Goal: Information Seeking & Learning: Learn about a topic

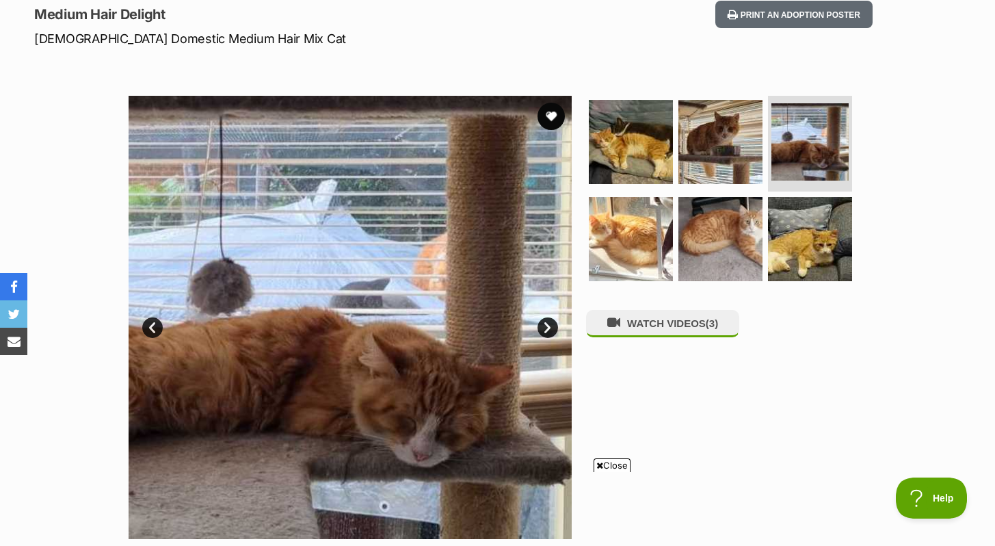
scroll to position [190, 0]
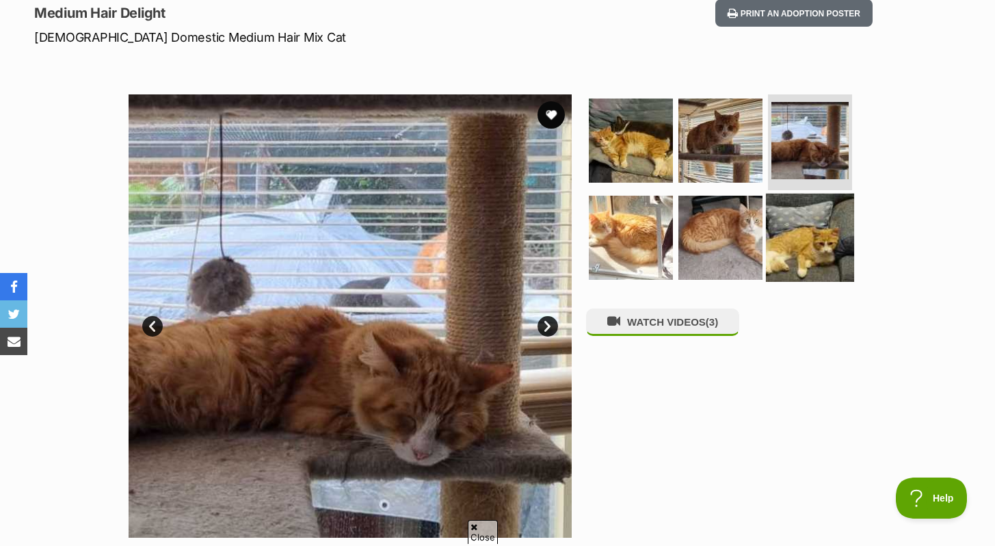
click at [811, 236] on img at bounding box center [810, 237] width 88 height 88
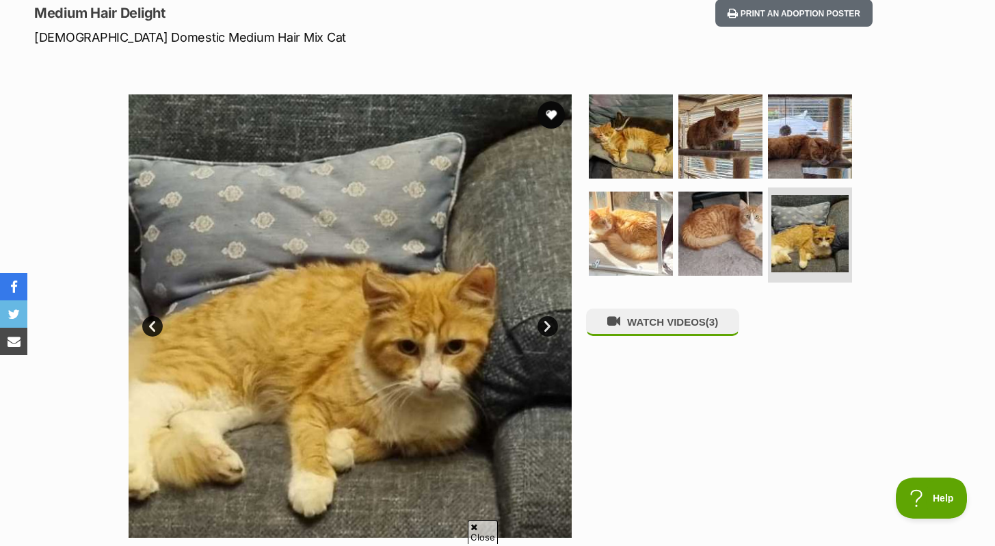
scroll to position [0, 0]
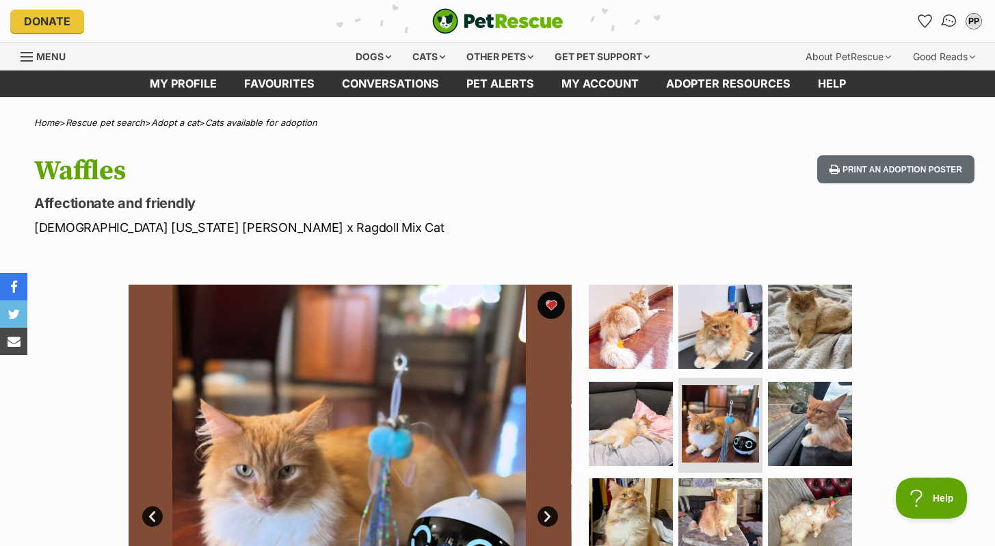
click at [944, 19] on img "Conversations" at bounding box center [950, 21] width 18 height 18
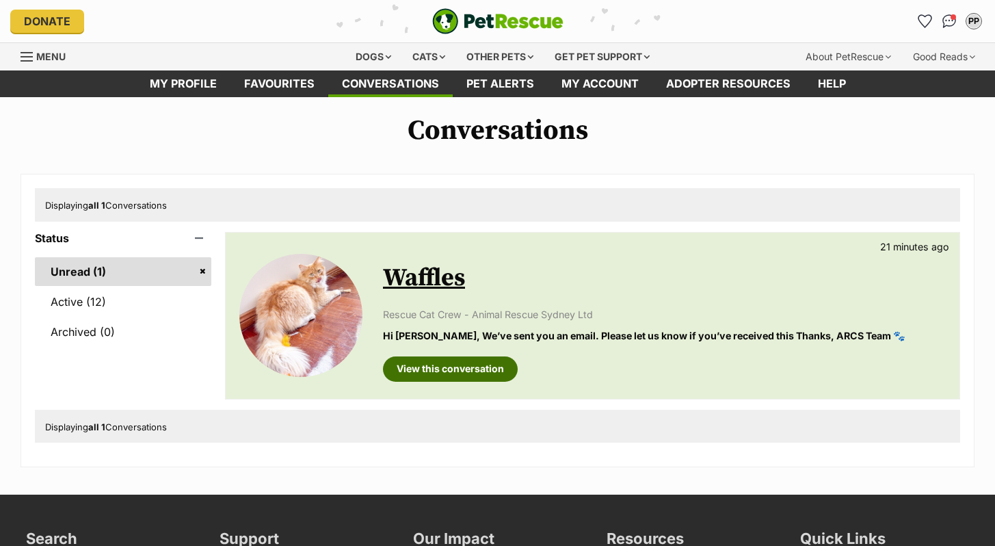
click at [479, 365] on link "View this conversation" at bounding box center [450, 368] width 135 height 25
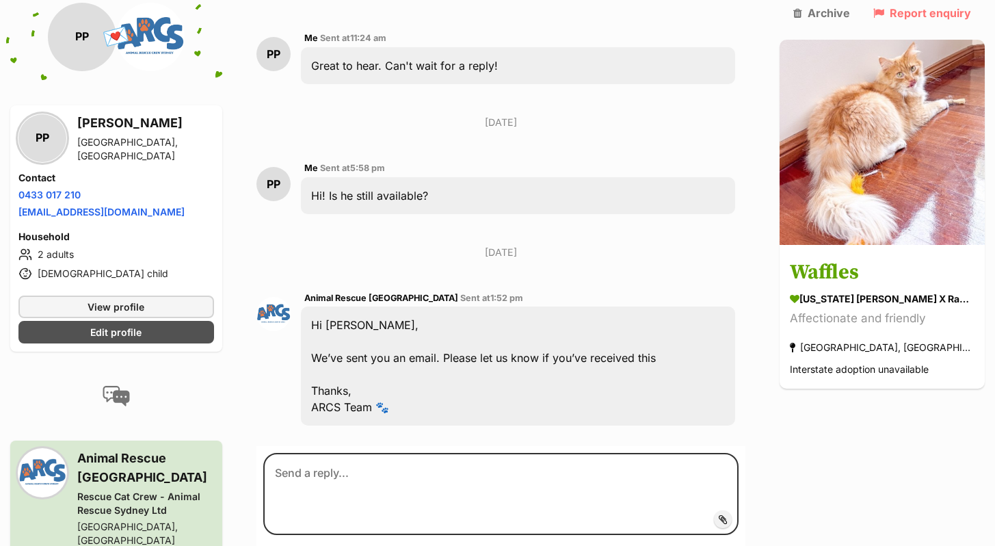
scroll to position [826, 0]
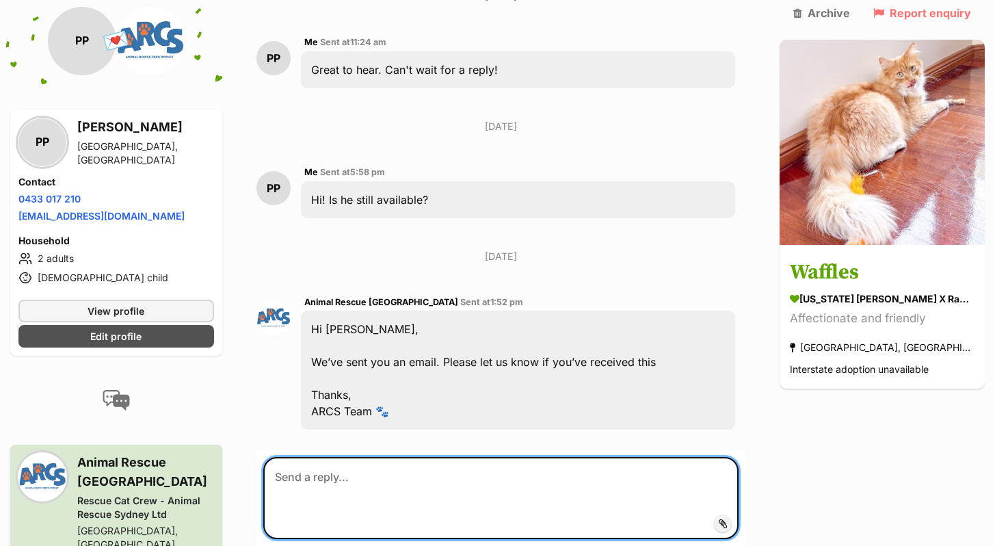
click at [374, 460] on textarea at bounding box center [500, 498] width 475 height 82
type textarea "W"
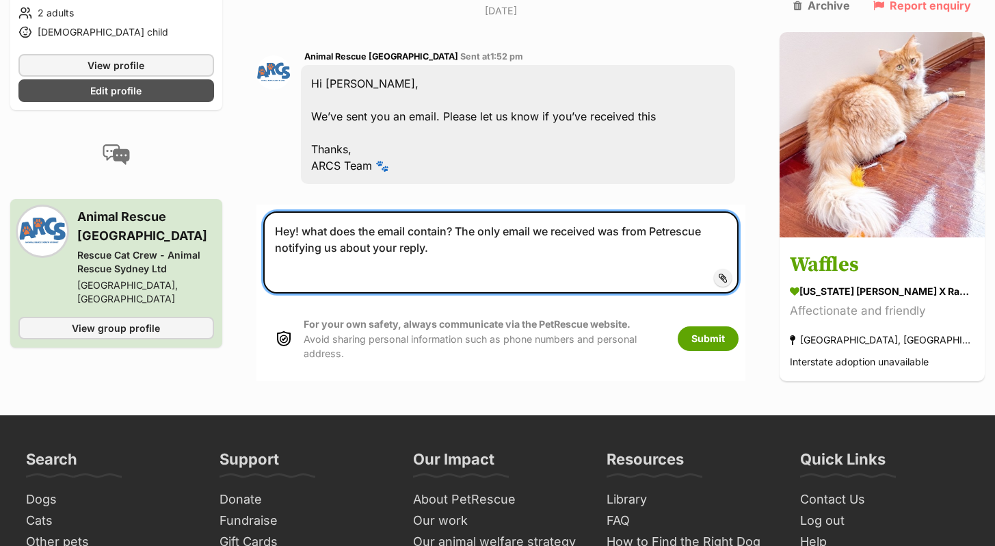
scroll to position [1073, 0]
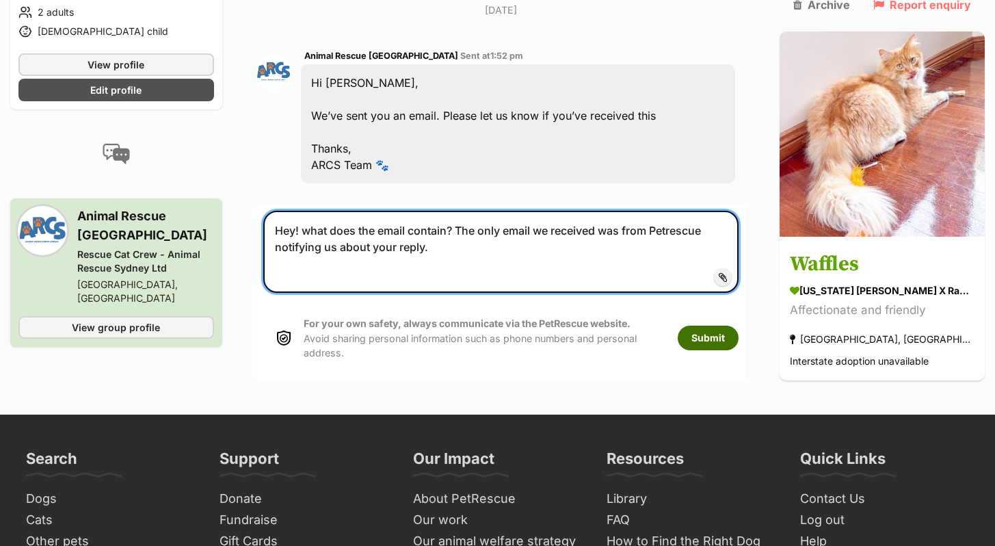
type textarea "Hey! what does the email contain? The only email we received was from Petrescue…"
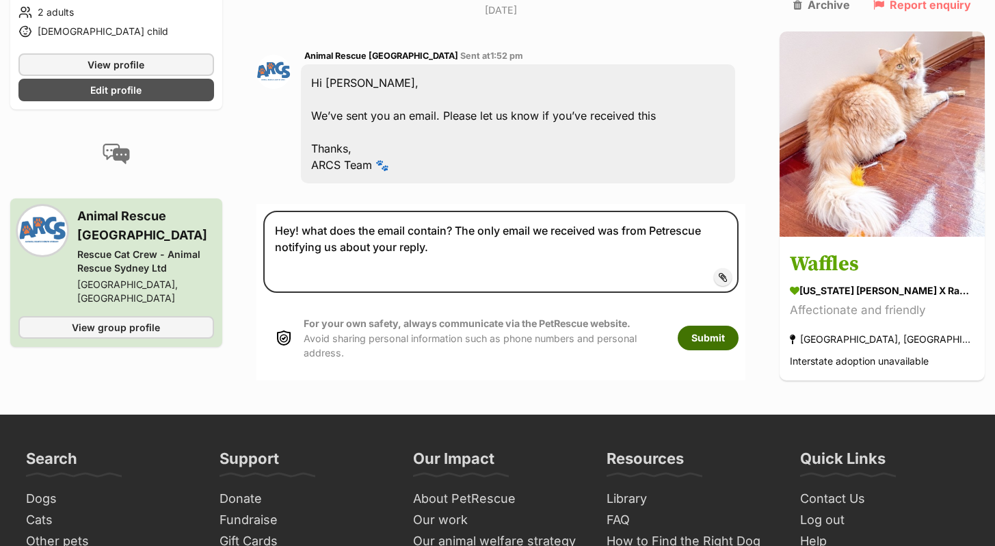
click at [733, 326] on button "Submit" at bounding box center [708, 338] width 61 height 25
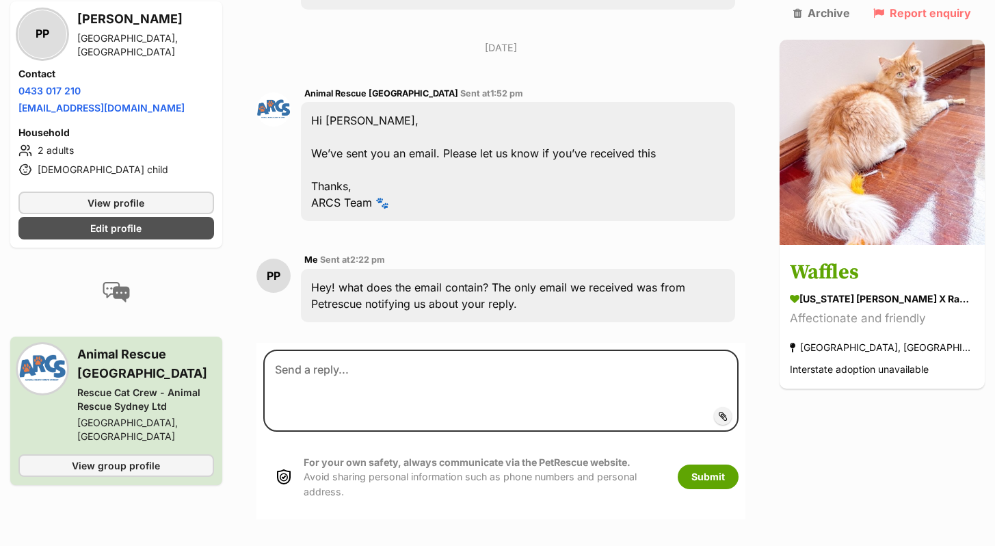
scroll to position [1032, 0]
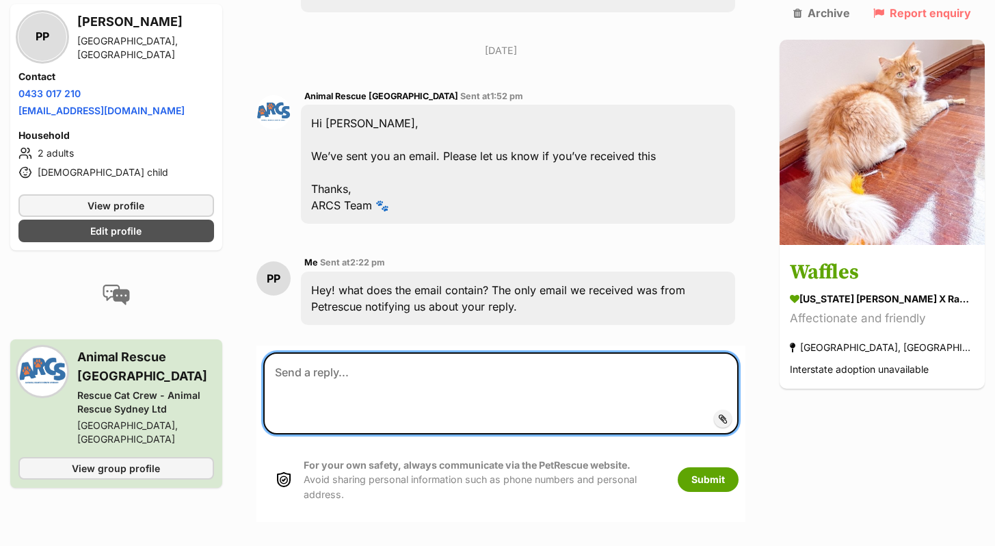
click at [312, 352] on textarea at bounding box center [500, 393] width 475 height 82
type textarea "Nevermind just got it!"
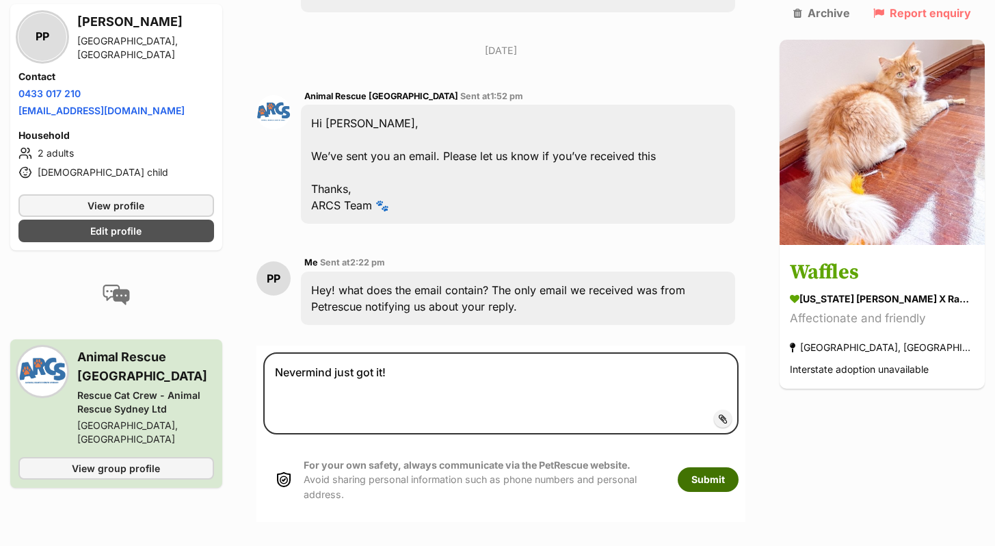
click at [739, 467] on button "Submit" at bounding box center [708, 479] width 61 height 25
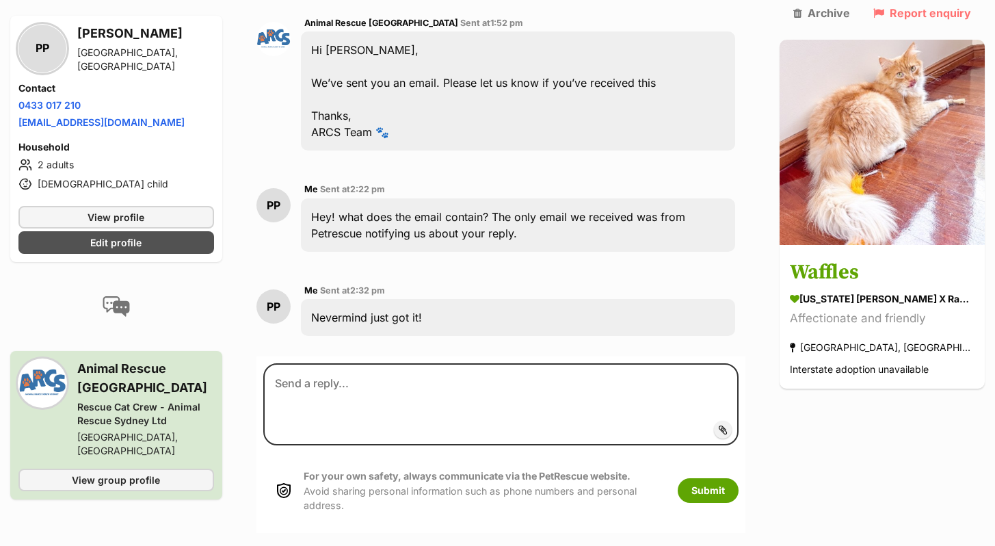
scroll to position [1125, 0]
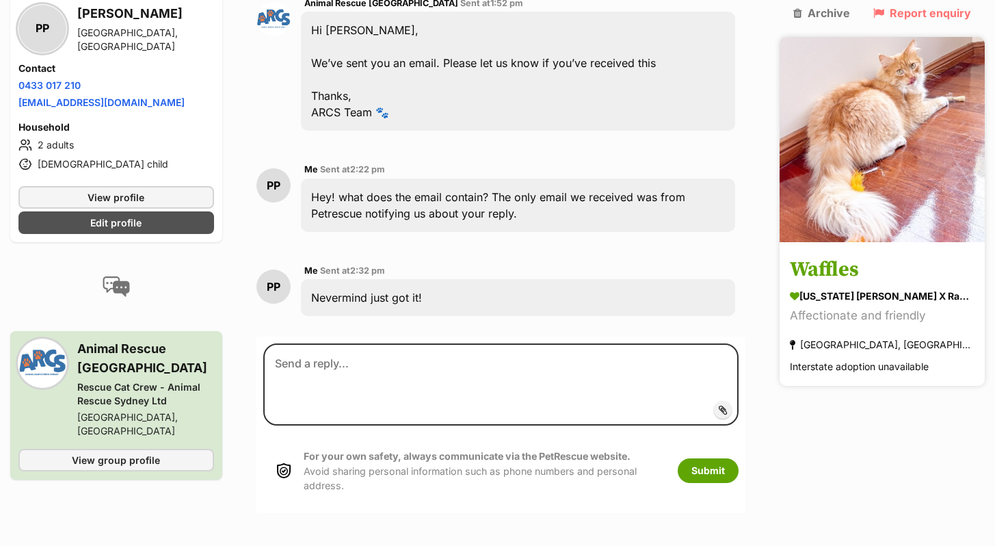
click at [930, 157] on img at bounding box center [882, 139] width 205 height 205
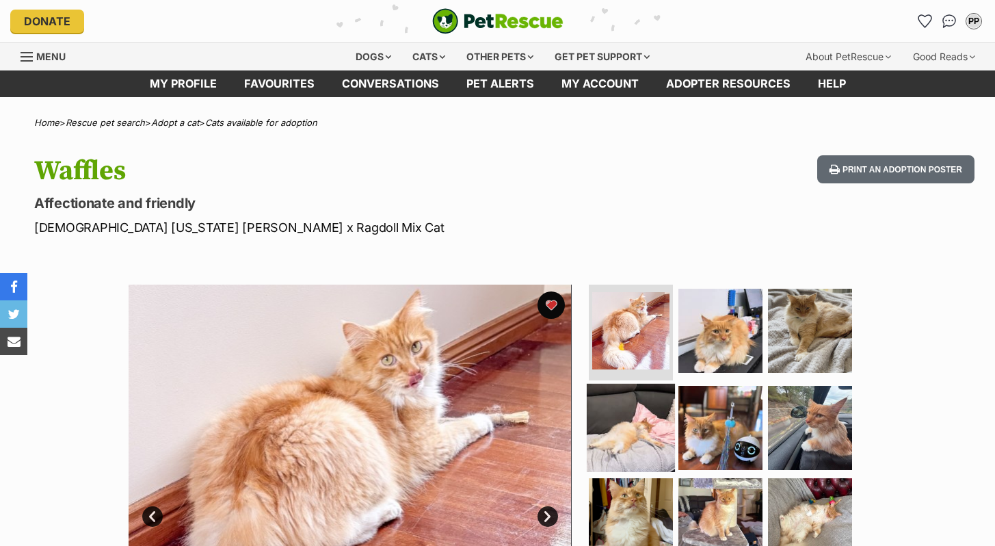
click at [646, 430] on img at bounding box center [631, 427] width 88 height 88
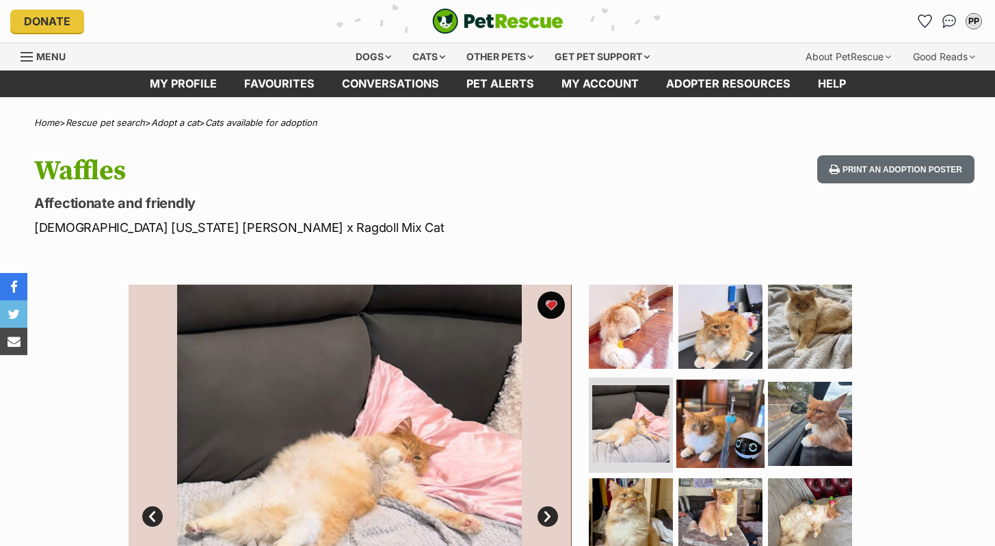
click at [704, 443] on img at bounding box center [721, 423] width 88 height 88
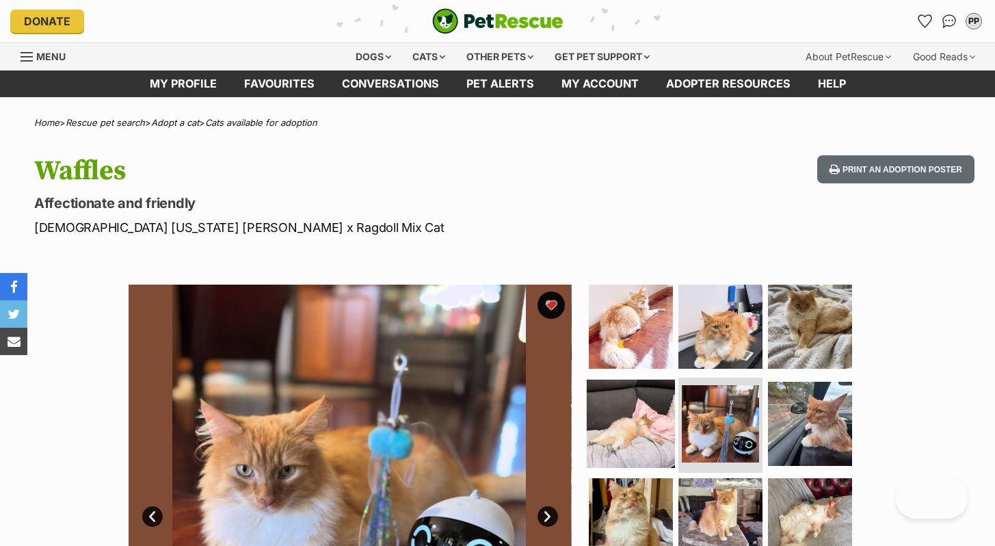
click at [619, 445] on img at bounding box center [631, 423] width 88 height 88
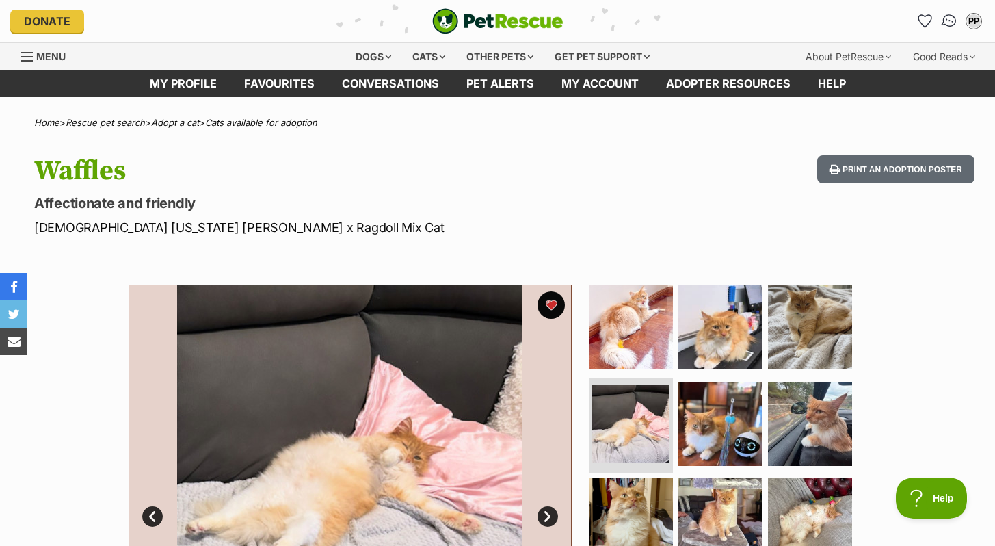
click at [948, 23] on img "Conversations" at bounding box center [950, 21] width 18 height 18
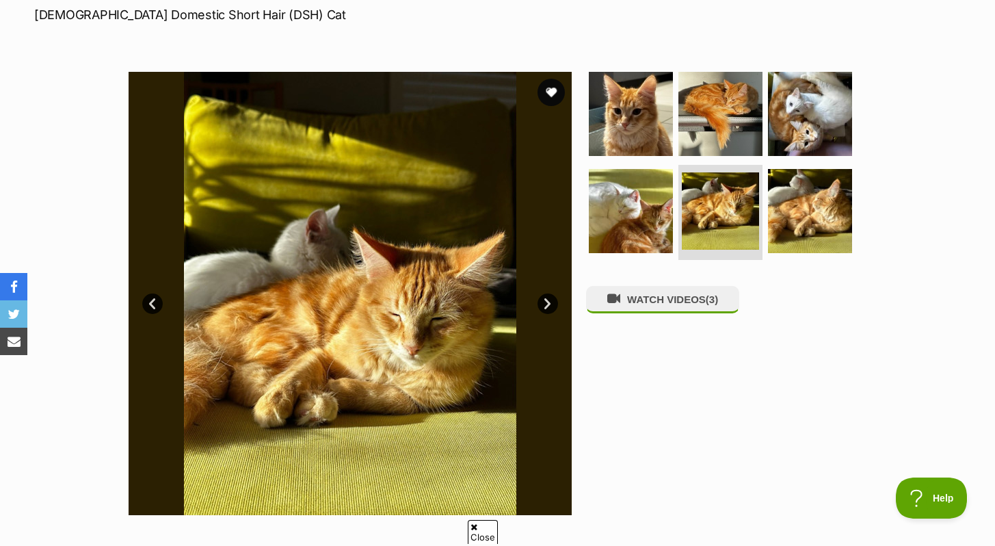
scroll to position [213, 0]
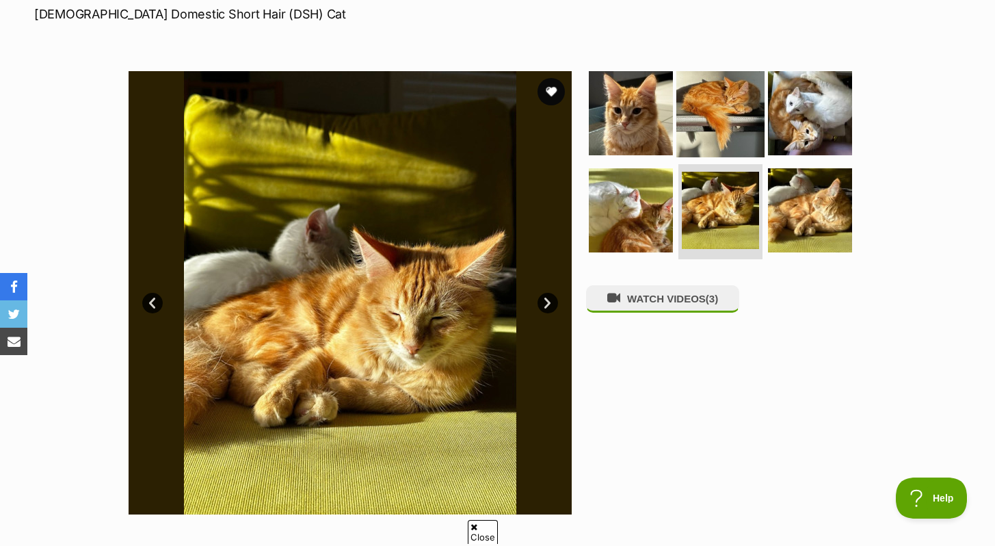
click at [722, 107] on img at bounding box center [721, 113] width 88 height 88
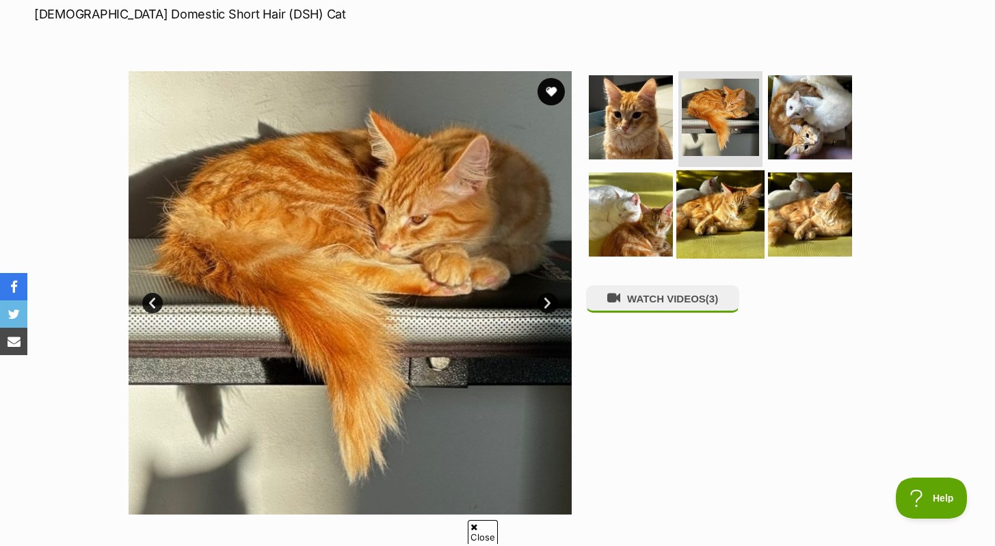
click at [720, 218] on img at bounding box center [721, 214] width 88 height 88
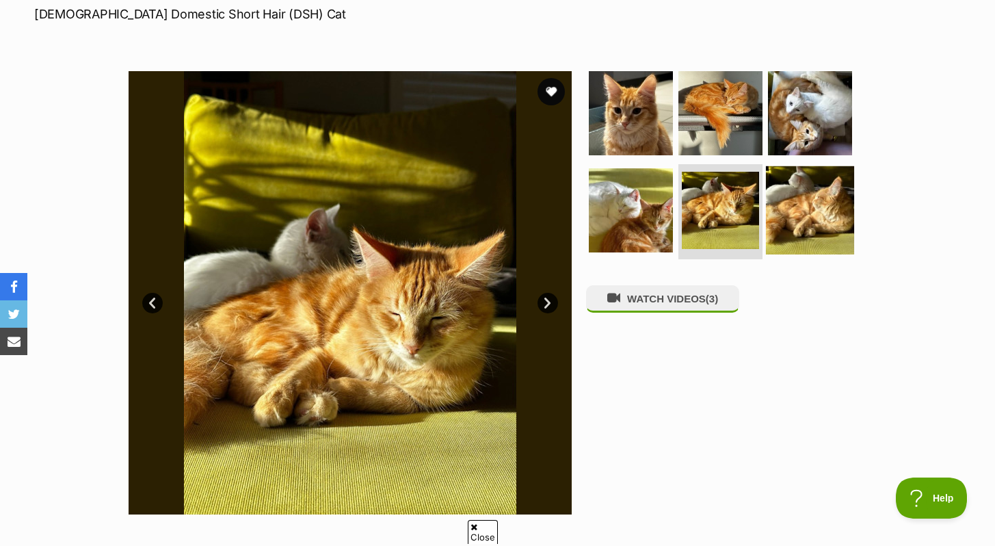
click at [805, 233] on img at bounding box center [810, 210] width 88 height 88
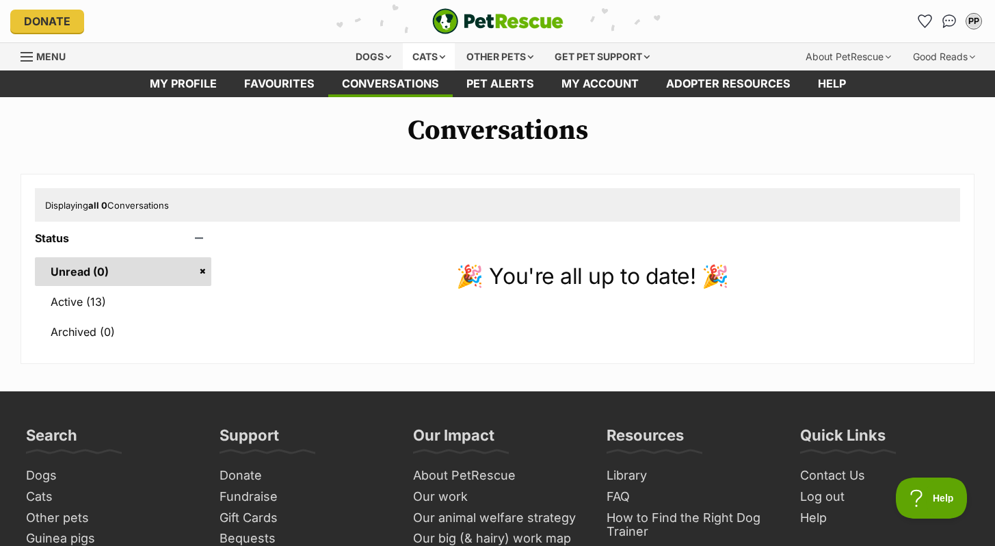
click at [418, 60] on div "Cats" at bounding box center [429, 56] width 52 height 27
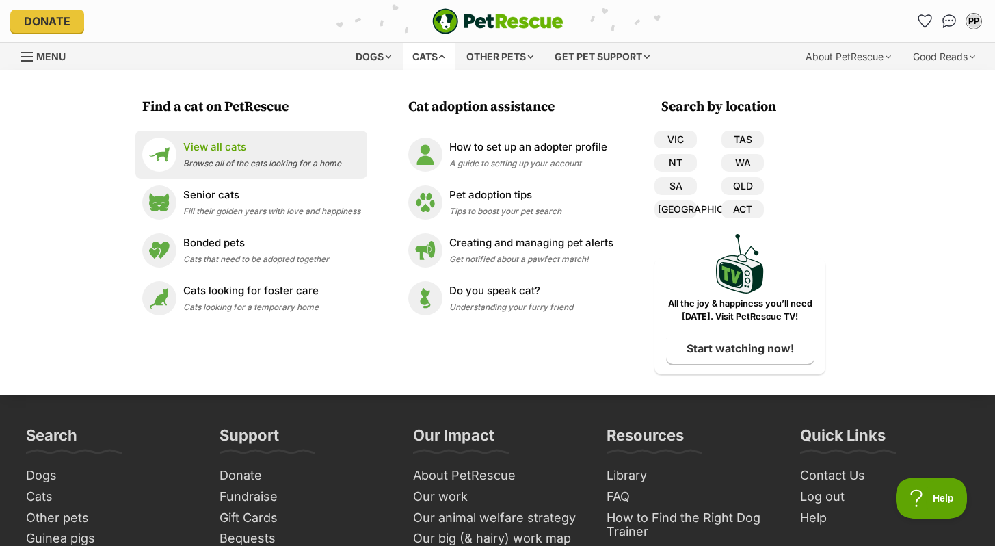
click at [281, 154] on p "View all cats" at bounding box center [262, 148] width 158 height 16
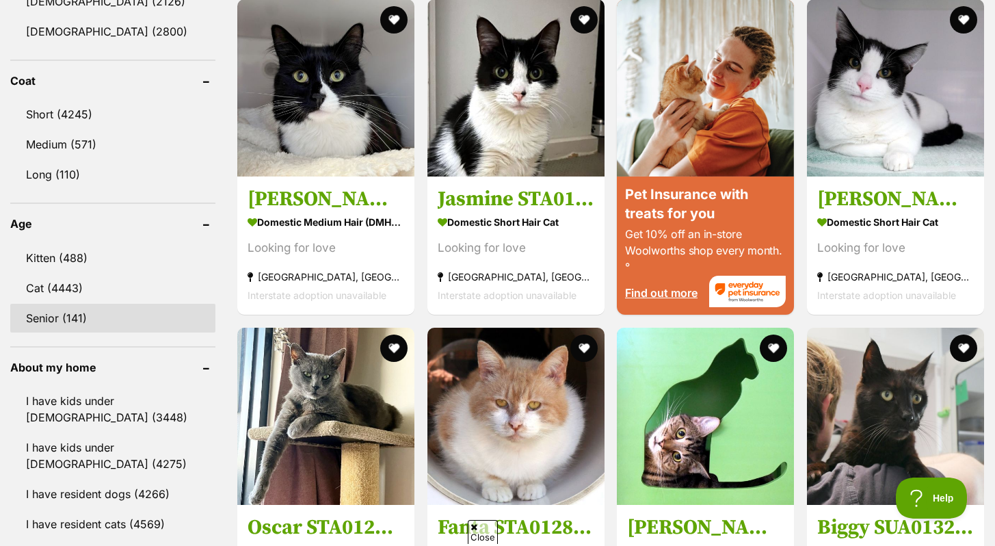
scroll to position [1234, 0]
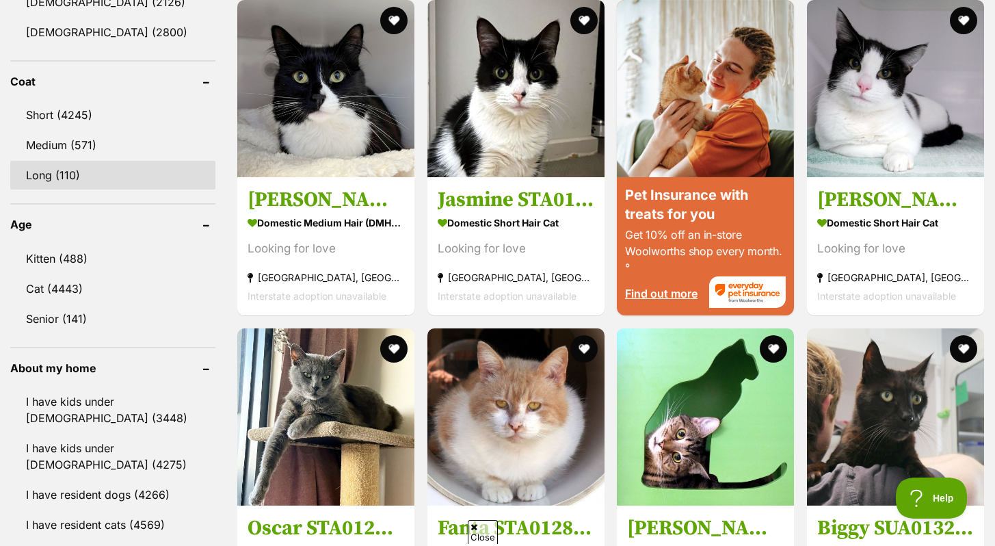
click at [98, 179] on link "Long (110)" at bounding box center [112, 175] width 205 height 29
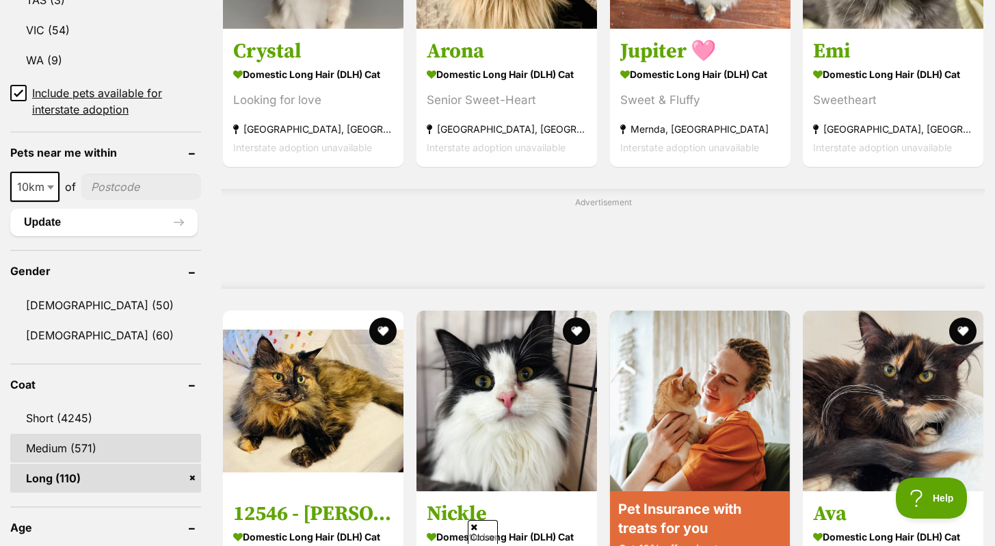
click at [83, 446] on link "Medium (571)" at bounding box center [105, 448] width 191 height 29
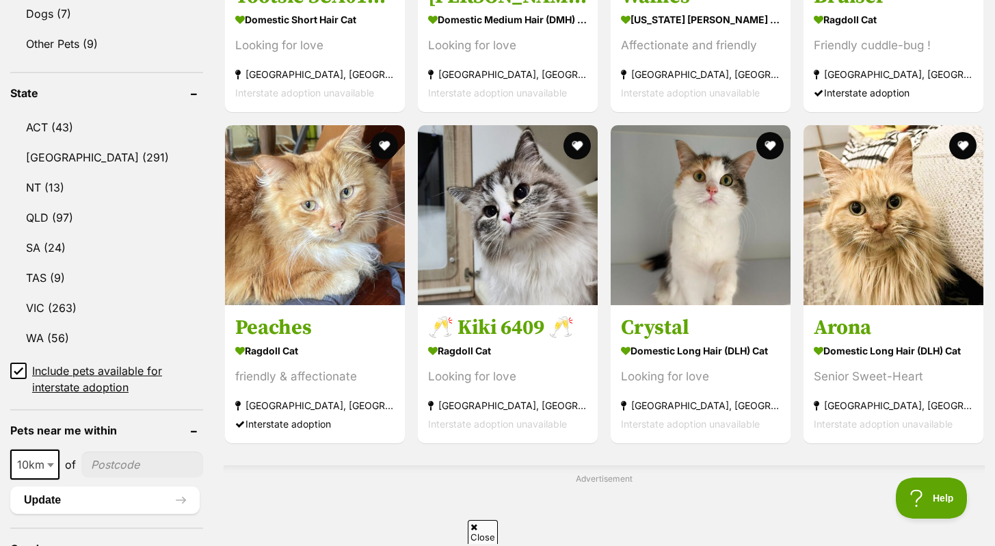
scroll to position [655, 0]
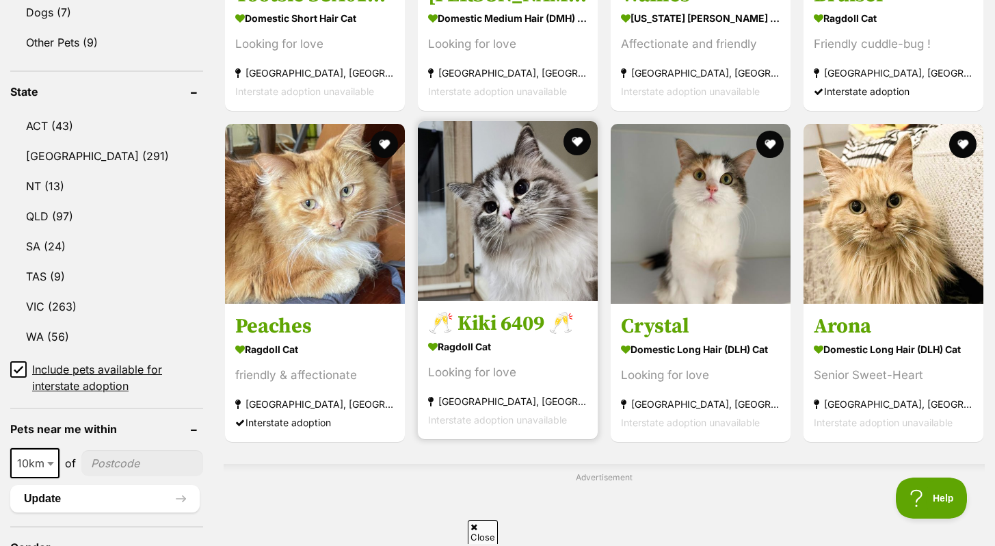
click at [518, 258] on img at bounding box center [508, 211] width 180 height 180
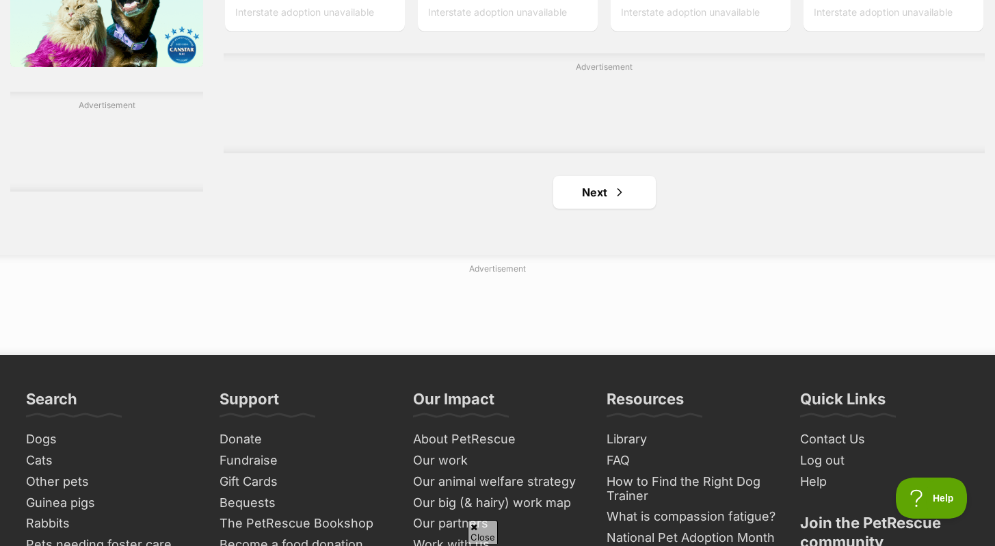
scroll to position [2375, 0]
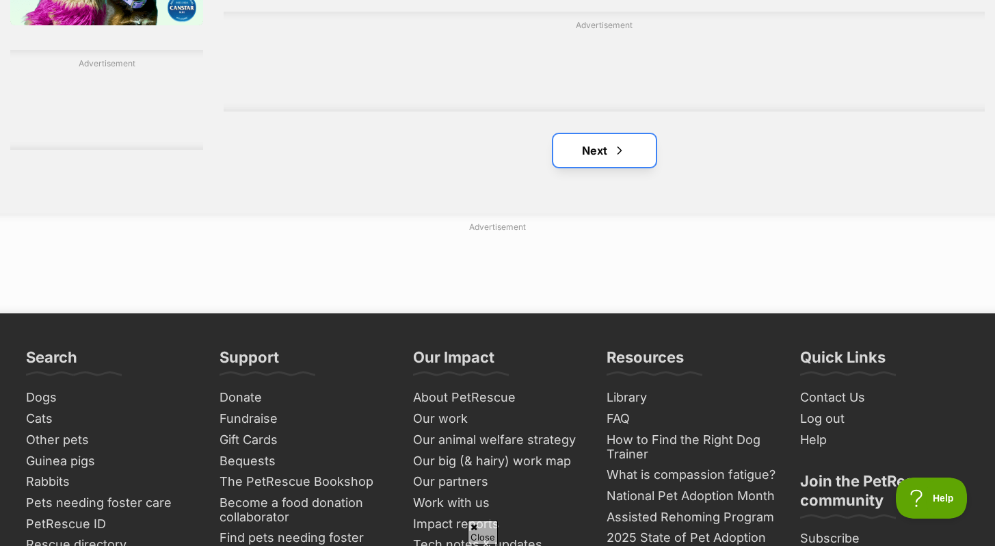
click at [595, 153] on link "Next" at bounding box center [604, 150] width 103 height 33
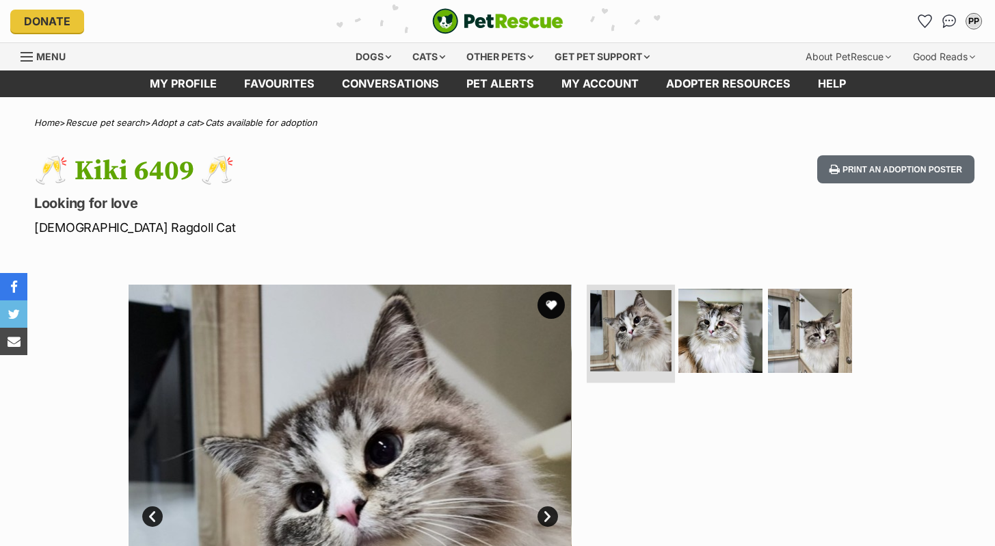
click at [668, 313] on img at bounding box center [630, 330] width 81 height 81
click at [721, 316] on img at bounding box center [721, 331] width 88 height 88
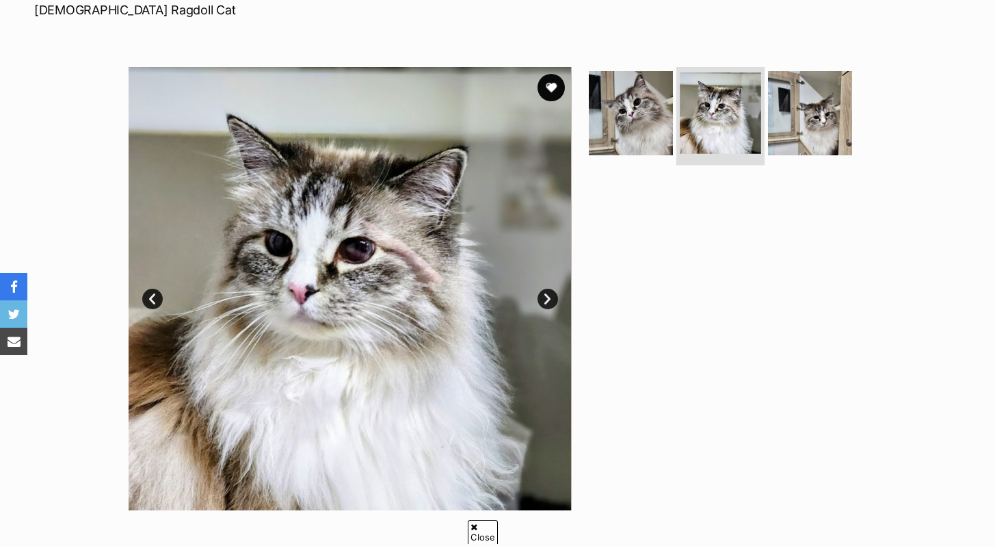
scroll to position [220, 0]
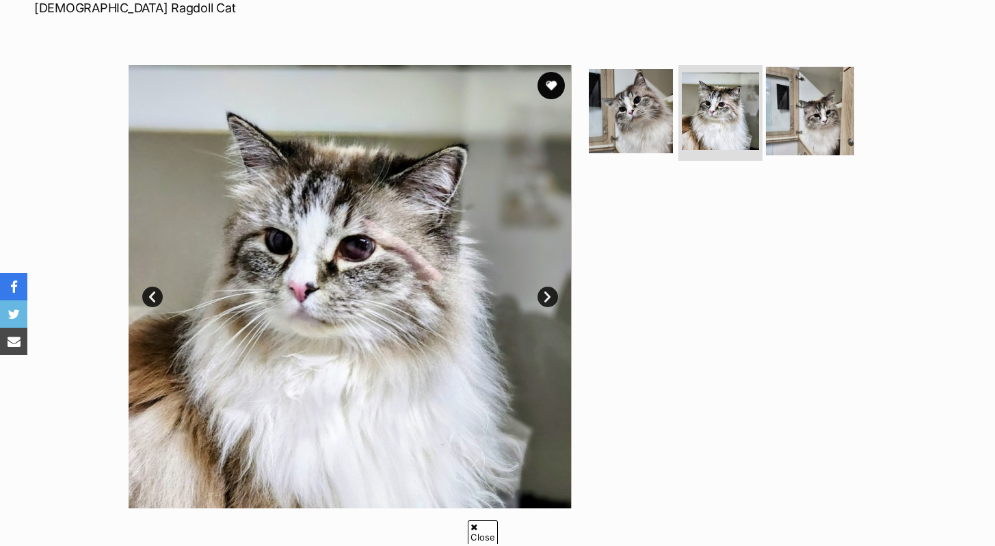
click at [811, 111] on img at bounding box center [810, 111] width 88 height 88
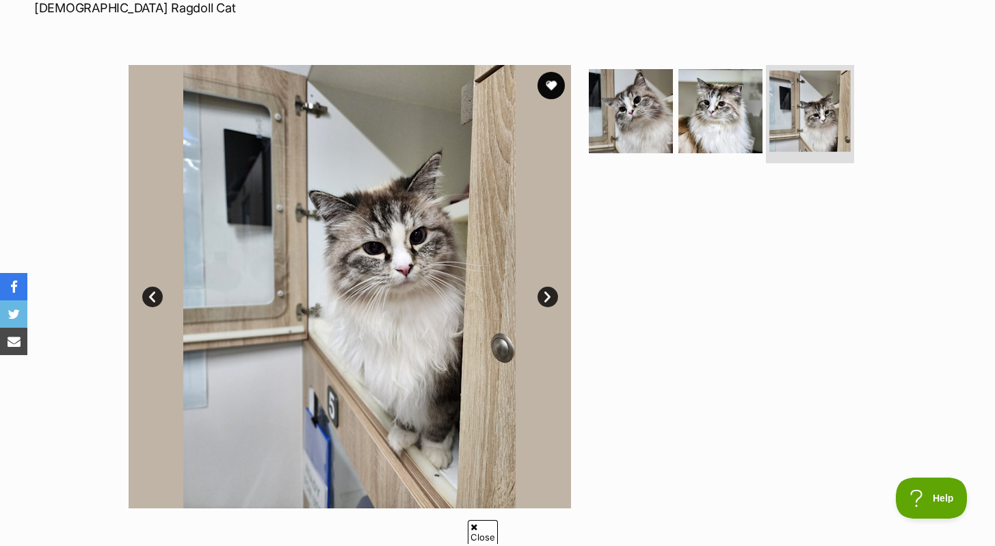
scroll to position [0, 0]
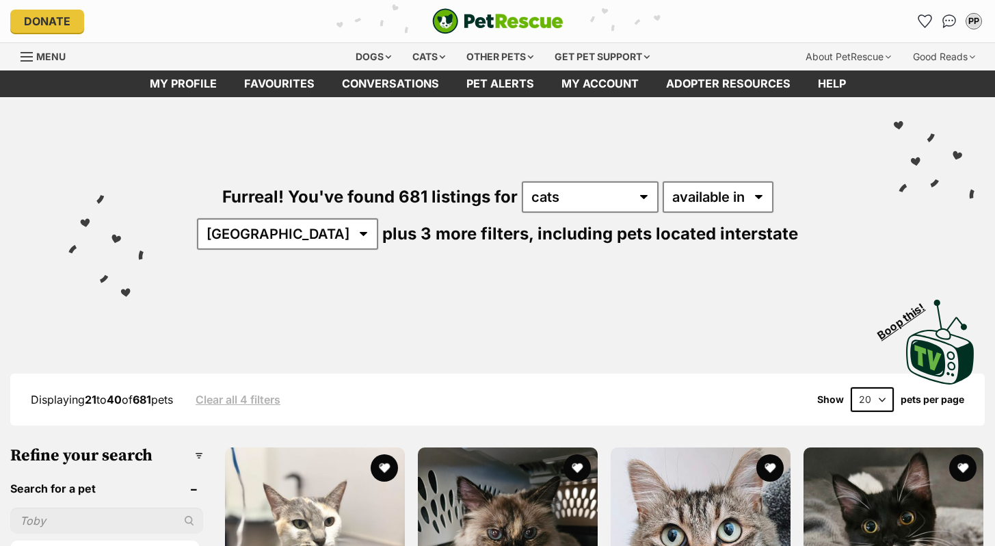
click at [885, 397] on select "20 40 60" at bounding box center [872, 399] width 43 height 25
select select "60"
click at [851, 387] on select "20 40 60" at bounding box center [872, 399] width 43 height 25
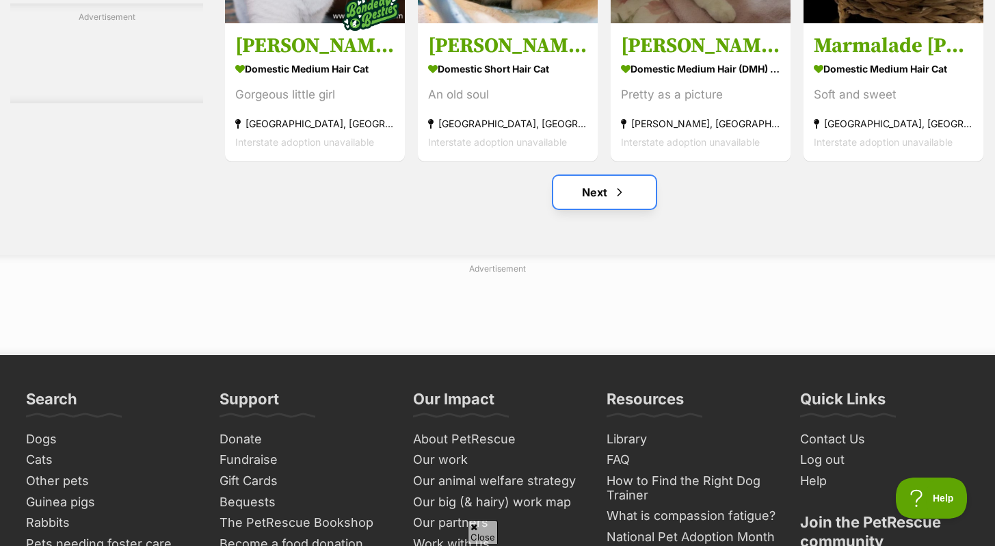
click at [601, 207] on link "Next" at bounding box center [604, 192] width 103 height 33
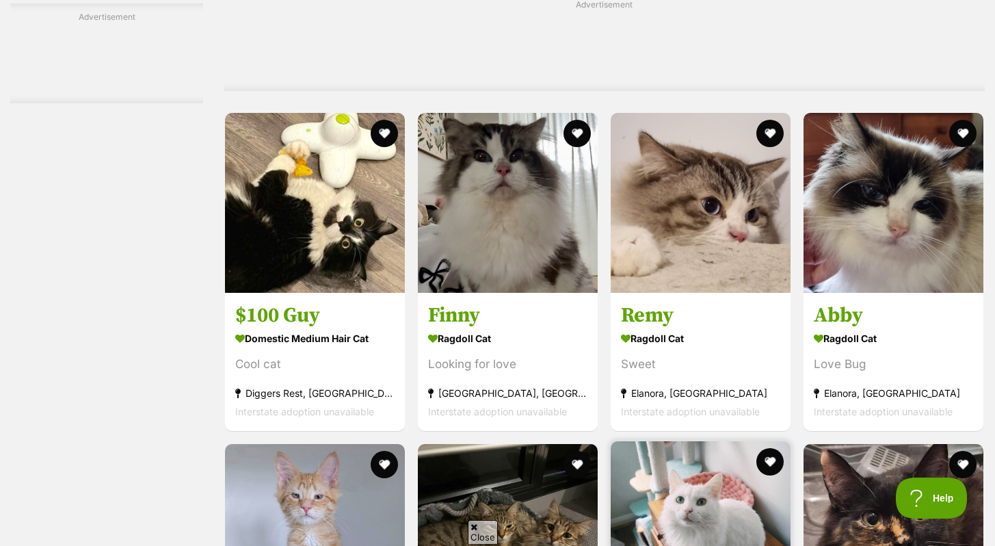
scroll to position [2852, 0]
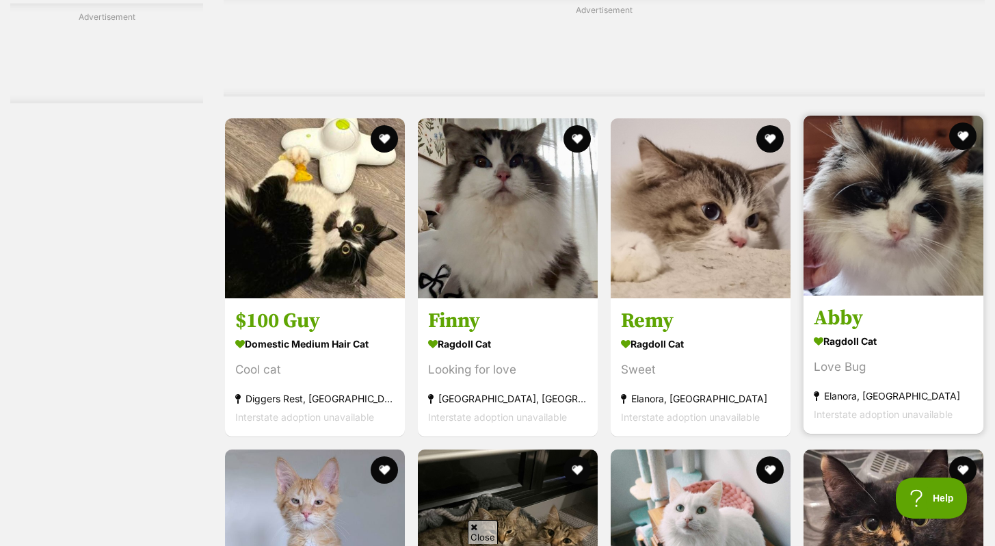
click at [876, 304] on link "Abby Ragdoll Cat Love Bug Elanora, QLD Interstate adoption unavailable" at bounding box center [894, 364] width 180 height 139
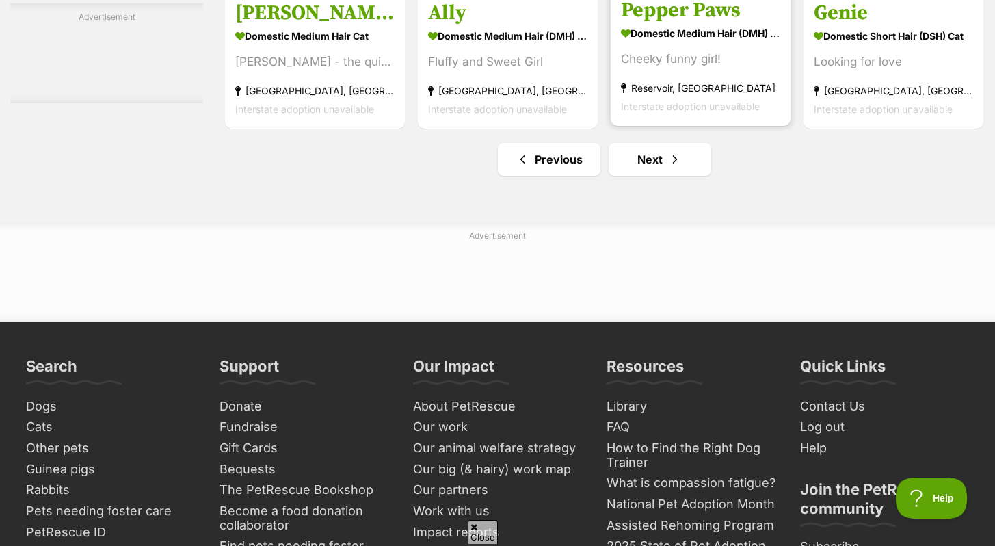
scroll to position [0, 0]
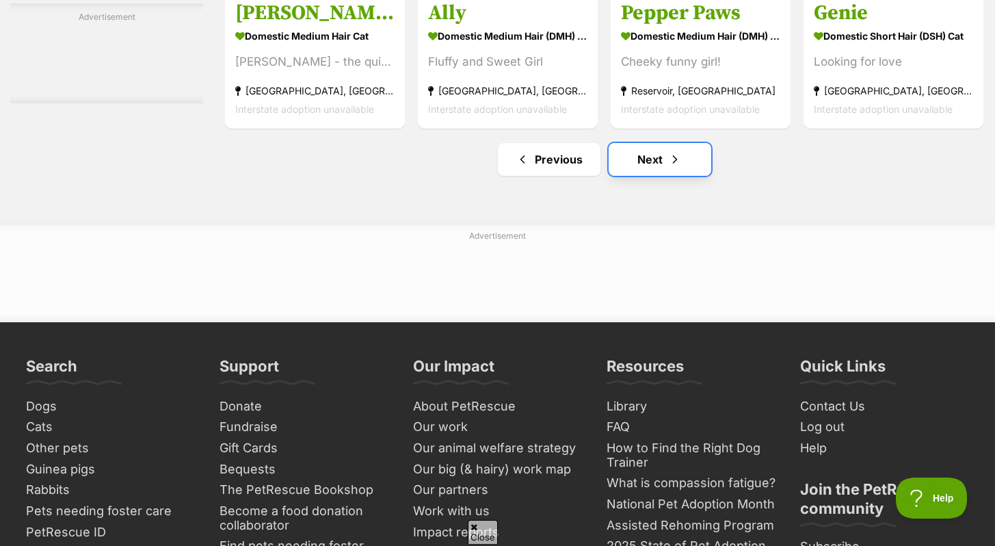
click at [660, 174] on link "Next" at bounding box center [660, 159] width 103 height 33
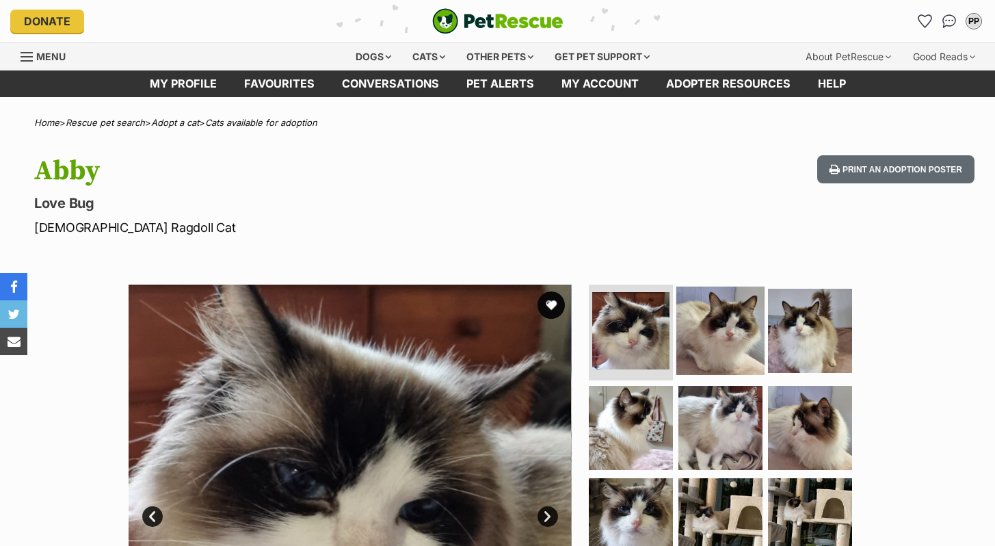
click at [720, 319] on img at bounding box center [721, 331] width 88 height 88
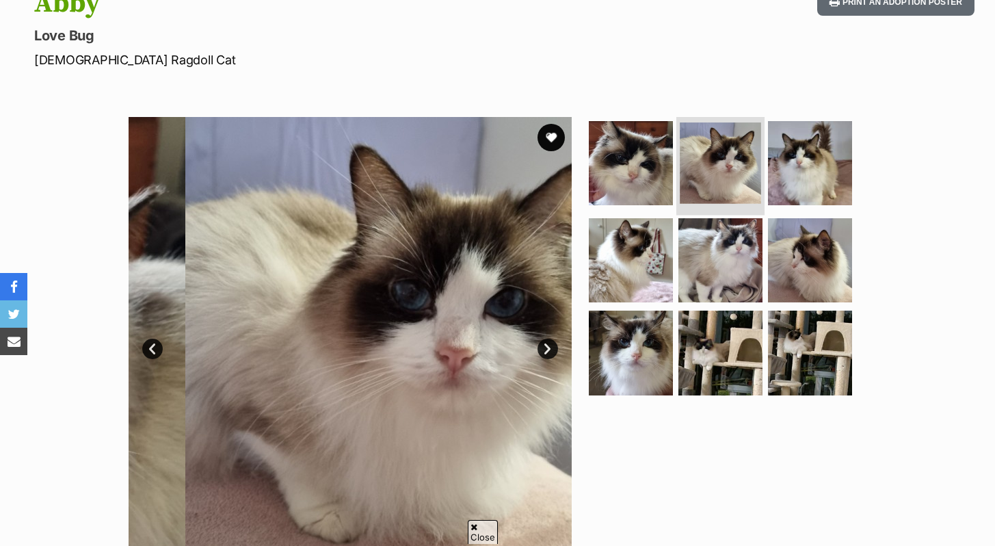
scroll to position [179, 0]
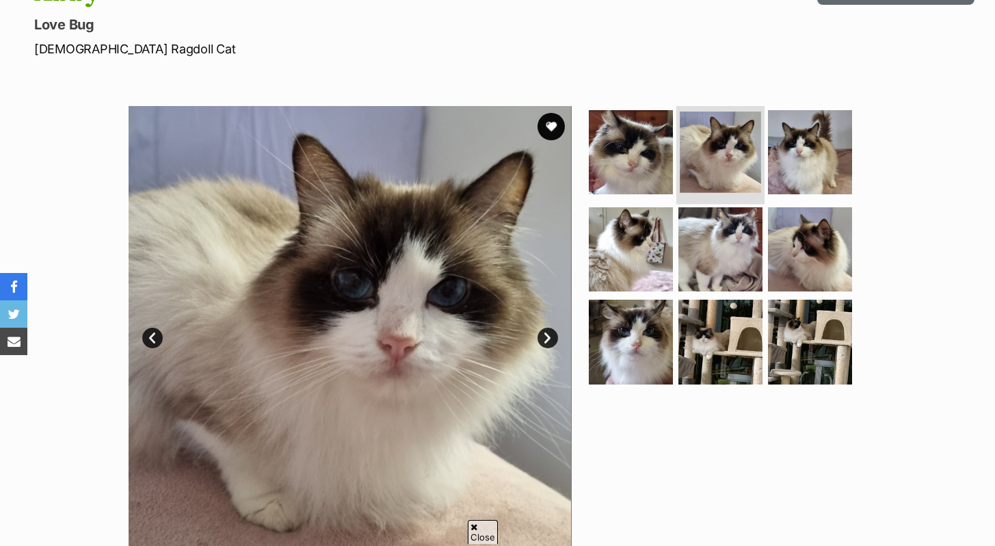
click at [720, 149] on img at bounding box center [720, 152] width 81 height 81
click at [731, 164] on img at bounding box center [720, 152] width 81 height 81
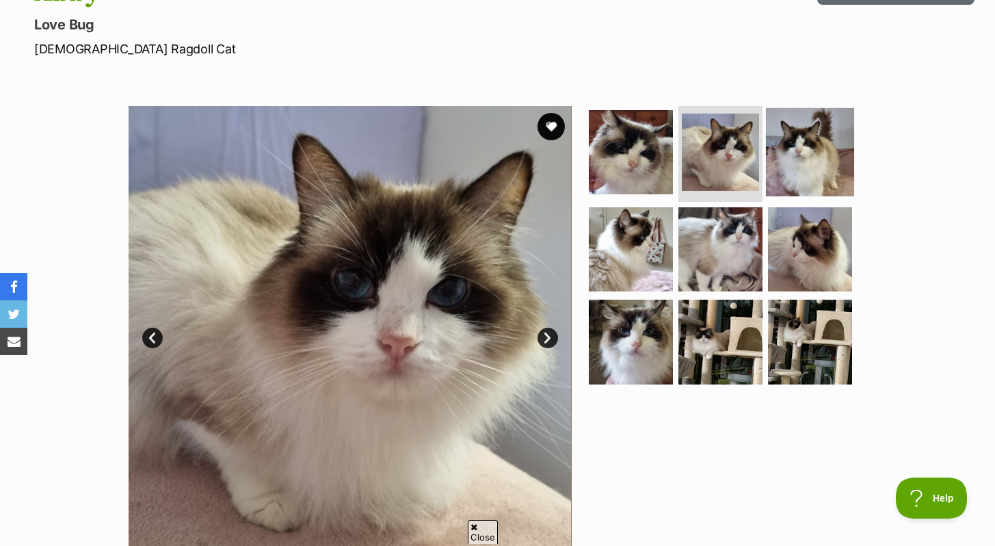
scroll to position [0, 0]
click at [805, 161] on img at bounding box center [810, 152] width 88 height 88
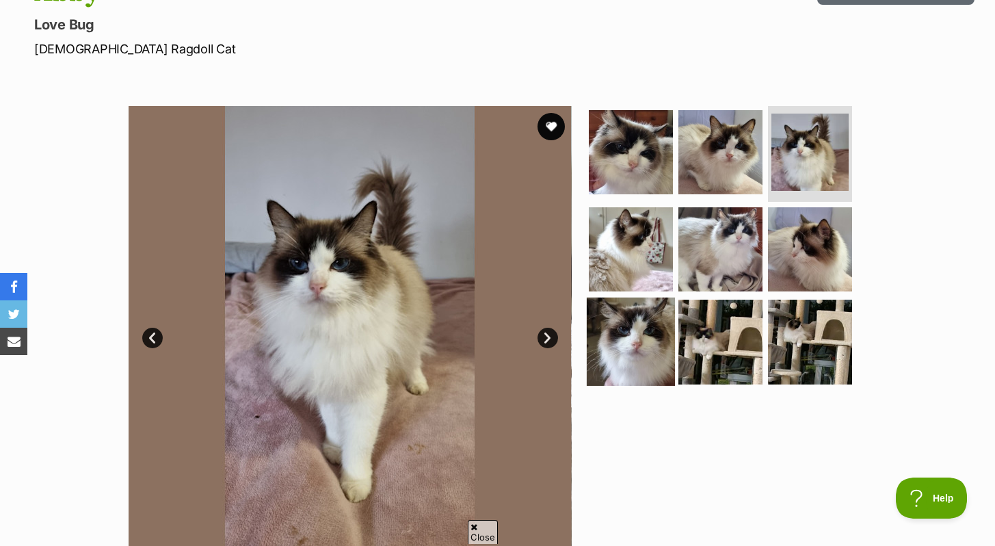
click at [638, 336] on img at bounding box center [631, 342] width 88 height 88
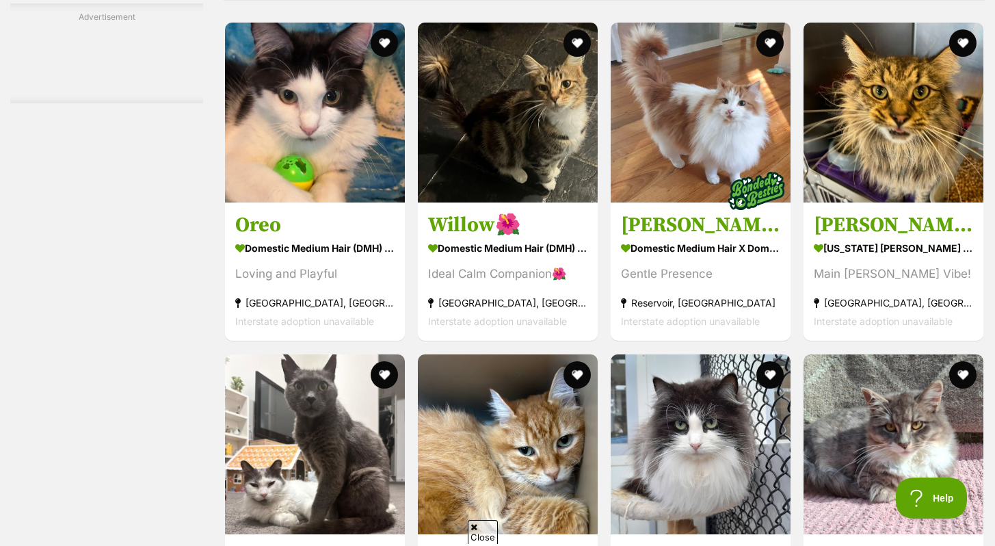
scroll to position [4287, 0]
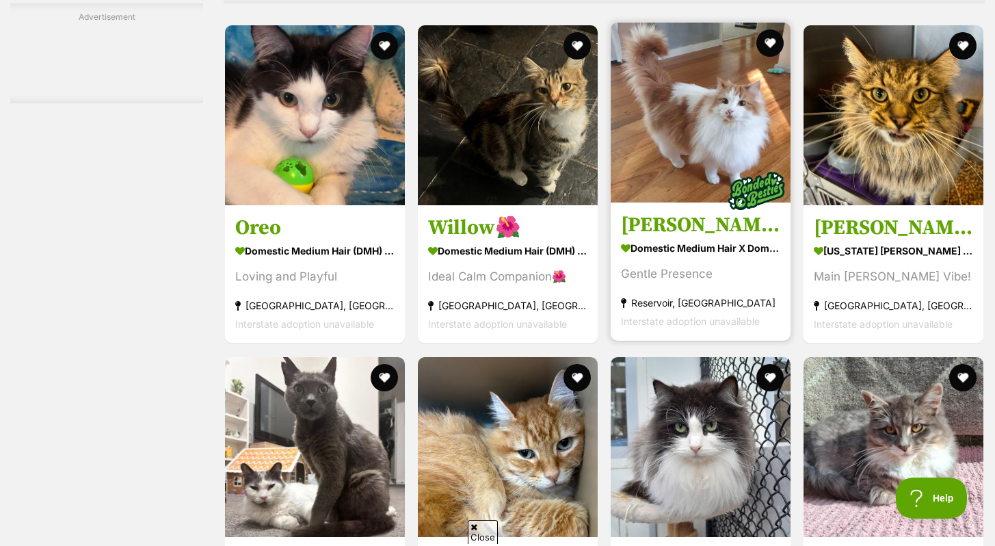
click at [672, 138] on img at bounding box center [701, 113] width 180 height 180
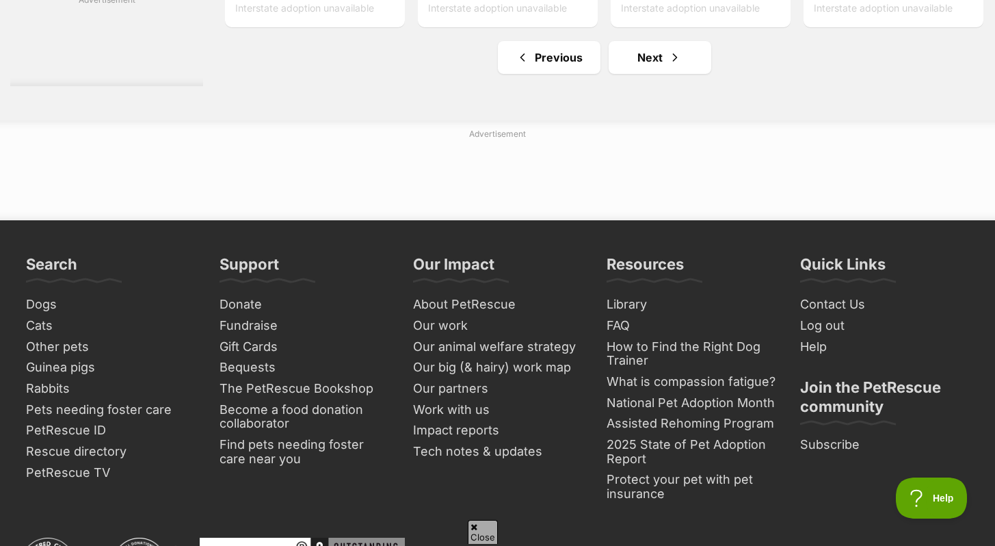
scroll to position [6651, 0]
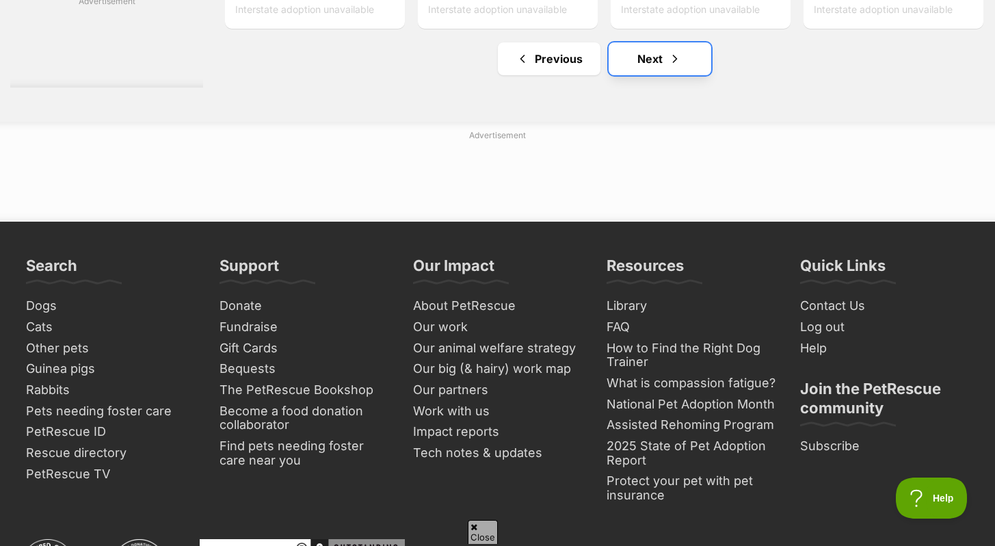
click at [687, 65] on link "Next" at bounding box center [660, 58] width 103 height 33
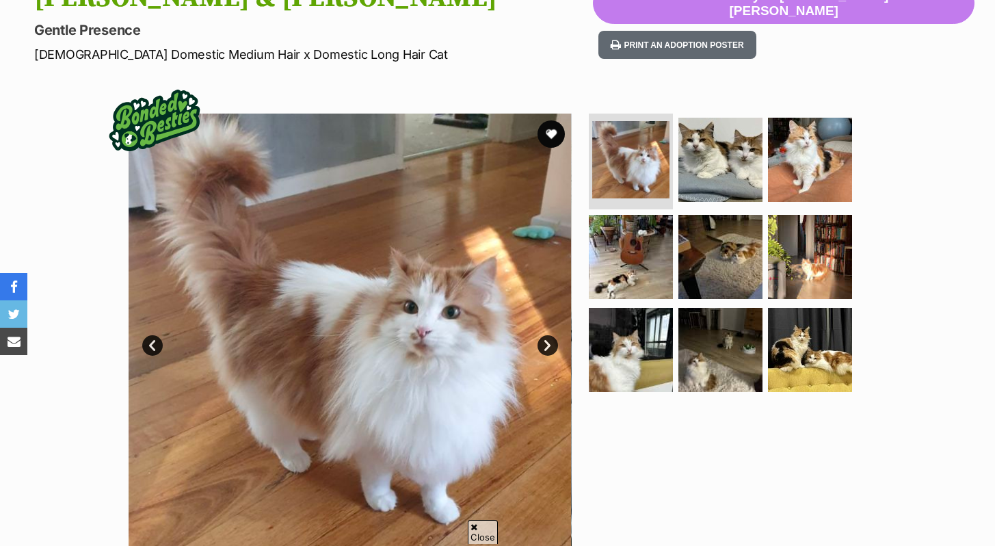
scroll to position [179, 0]
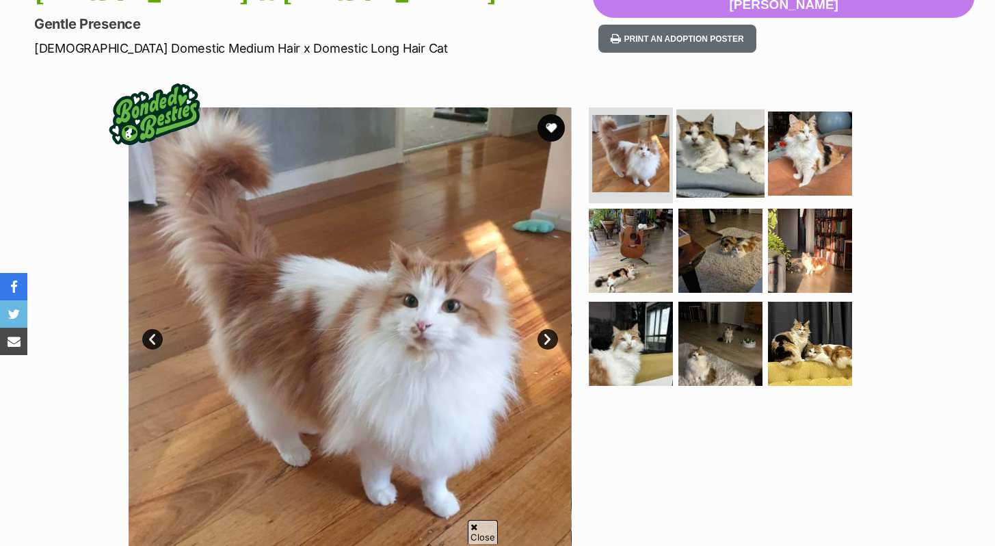
click at [719, 138] on img at bounding box center [721, 153] width 88 height 88
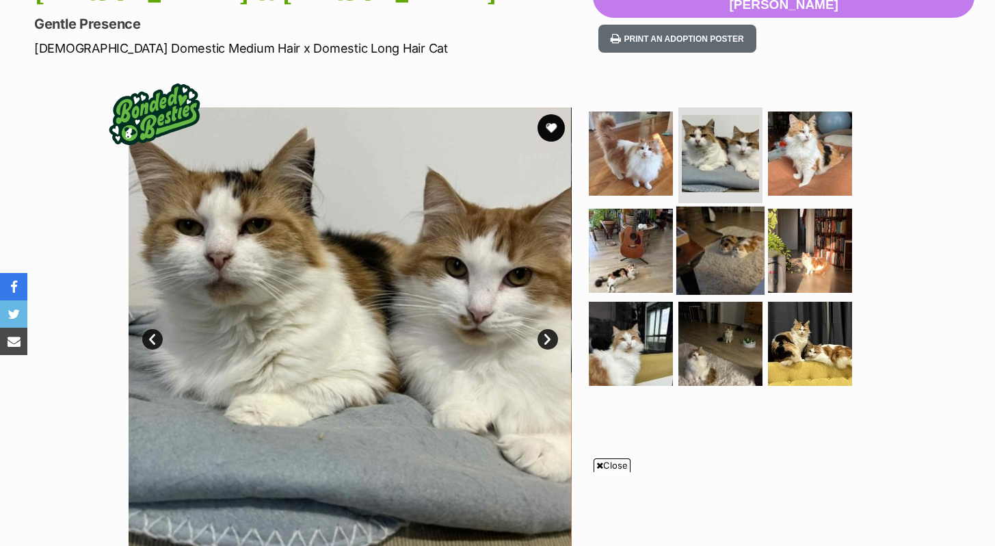
click at [726, 237] on img at bounding box center [721, 251] width 88 height 88
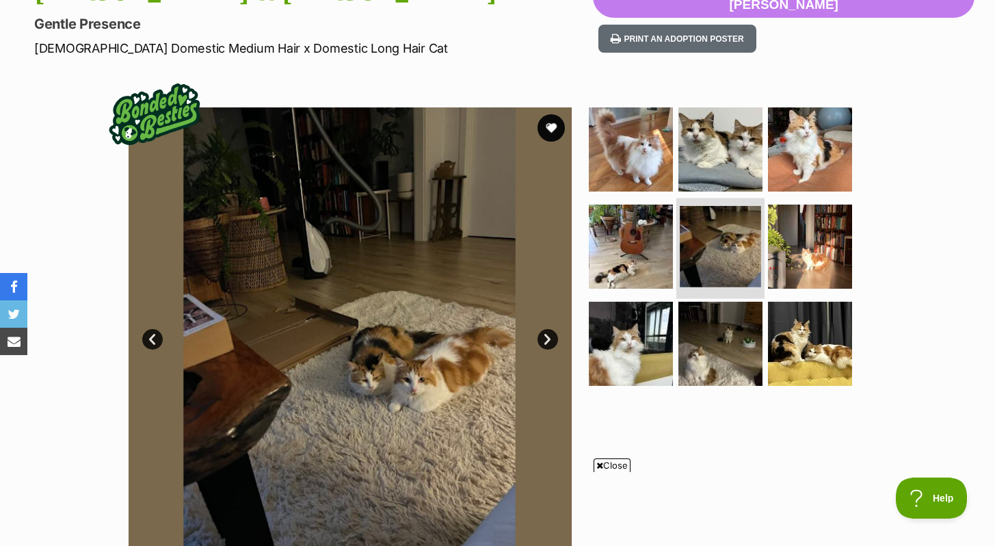
scroll to position [0, 0]
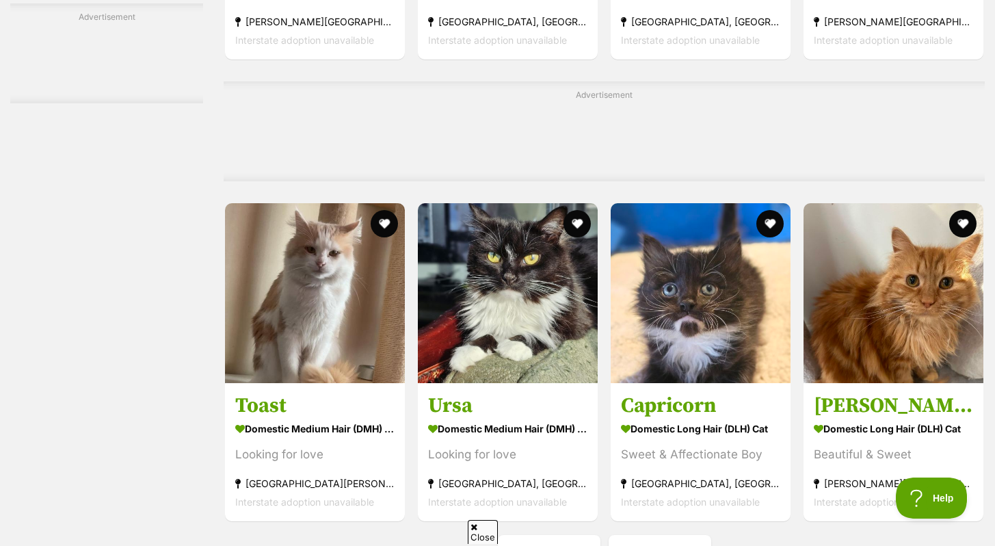
scroll to position [6444, 0]
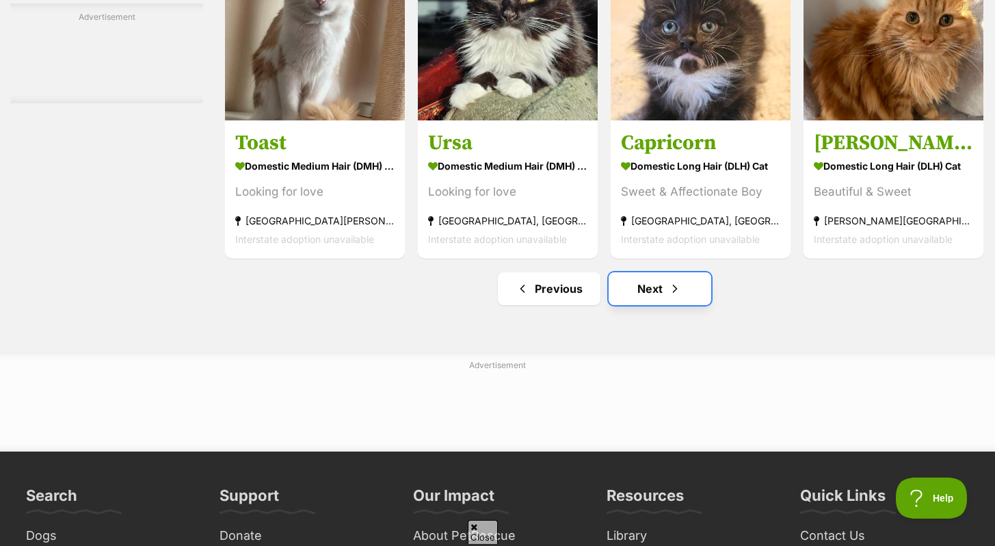
click at [649, 299] on link "Next" at bounding box center [660, 288] width 103 height 33
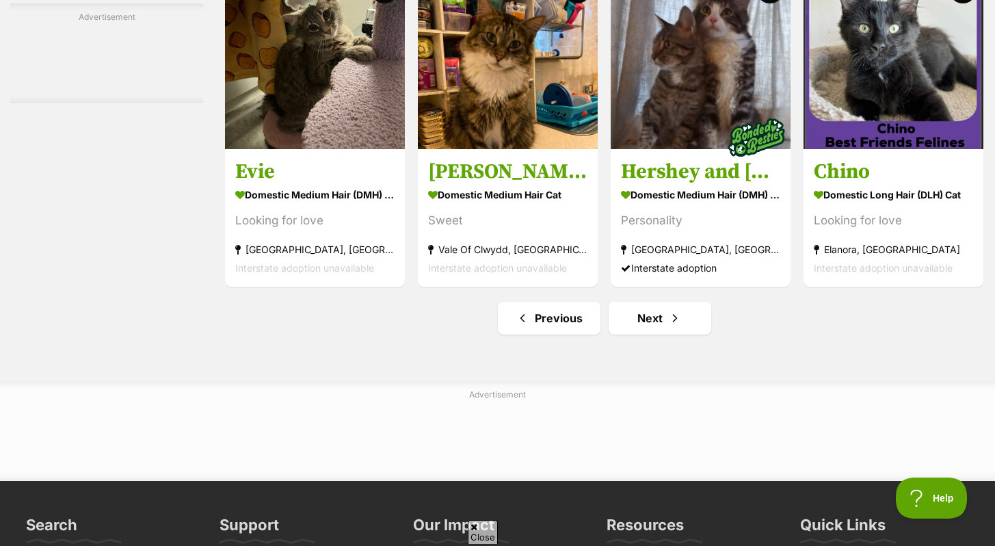
scroll to position [6300, 0]
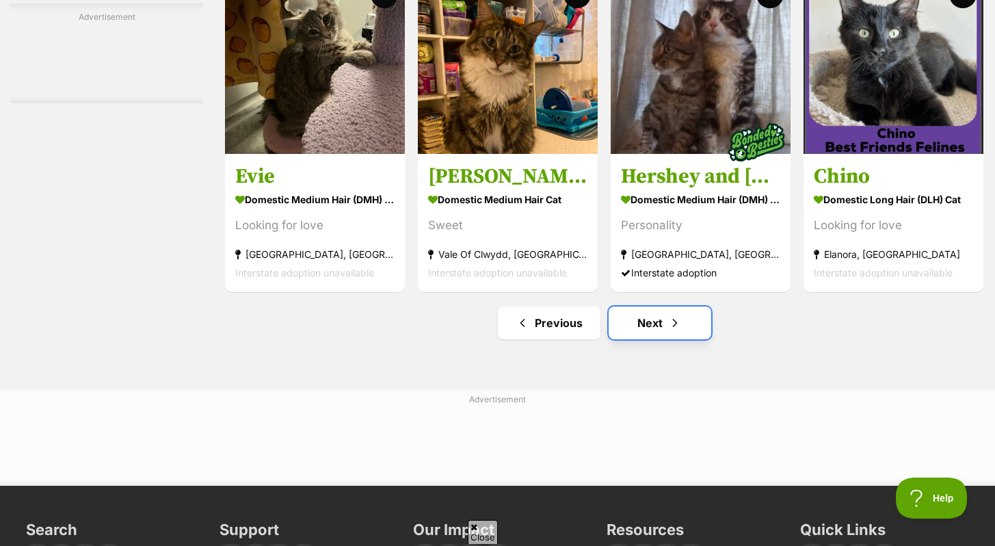
click at [638, 333] on link "Next" at bounding box center [660, 322] width 103 height 33
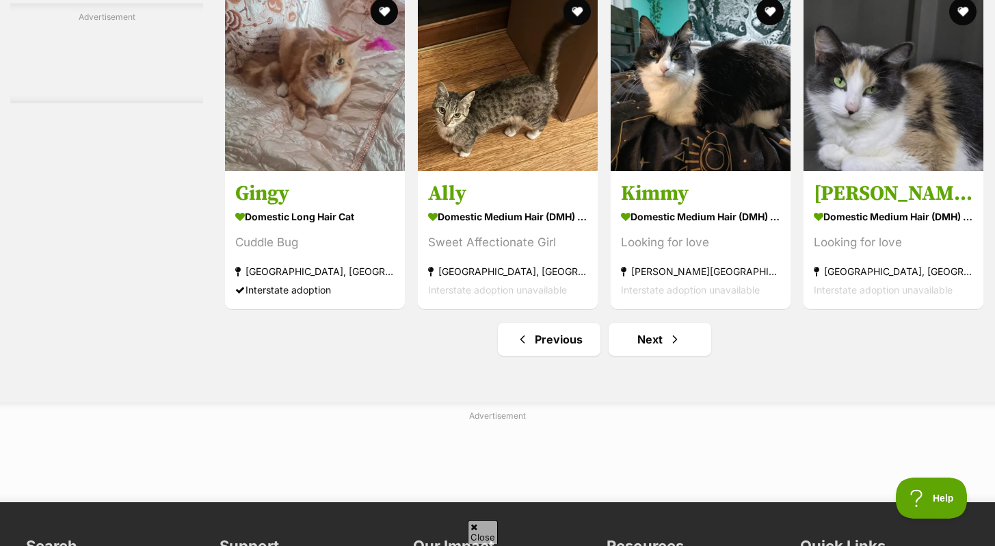
scroll to position [6369, 0]
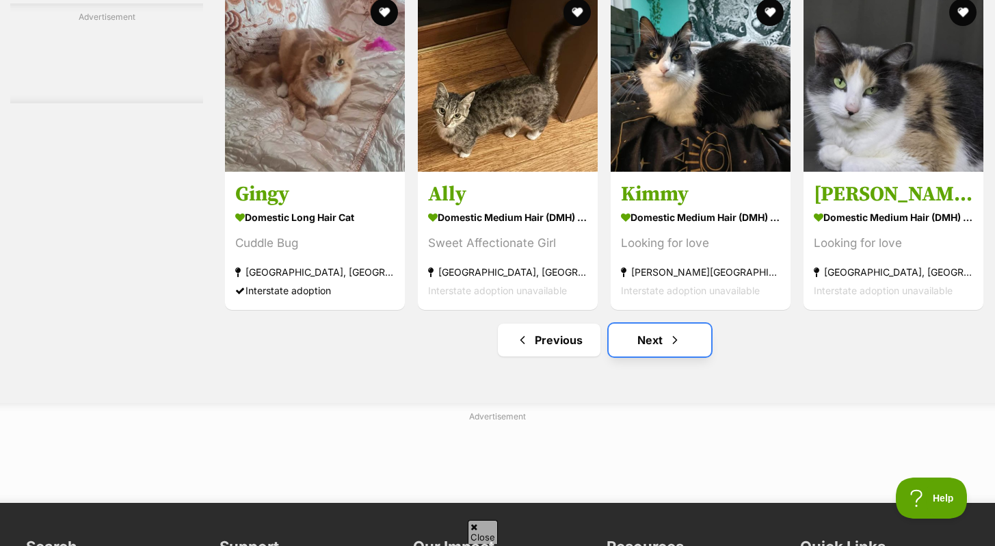
click at [648, 356] on link "Next" at bounding box center [660, 340] width 103 height 33
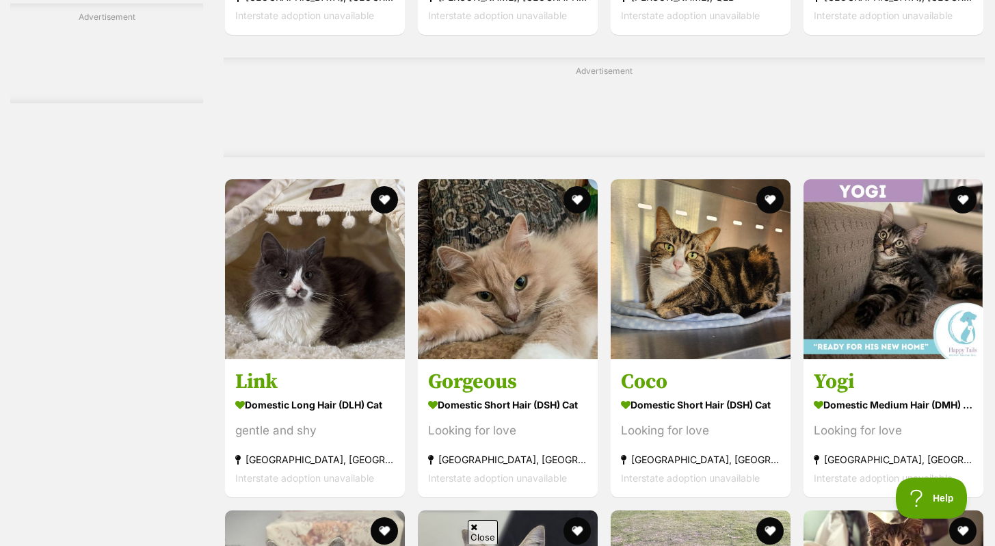
scroll to position [3104, 0]
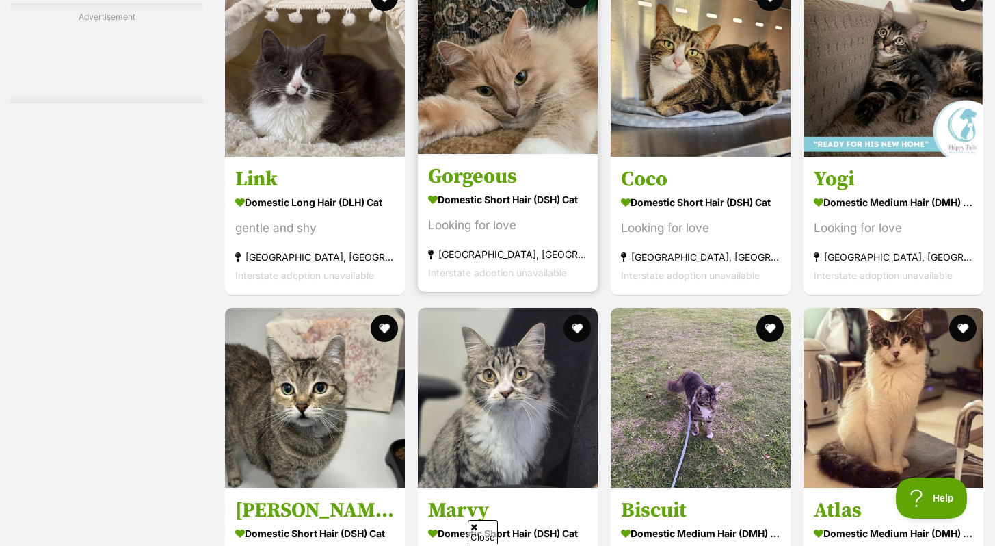
click at [542, 147] on img at bounding box center [508, 64] width 180 height 180
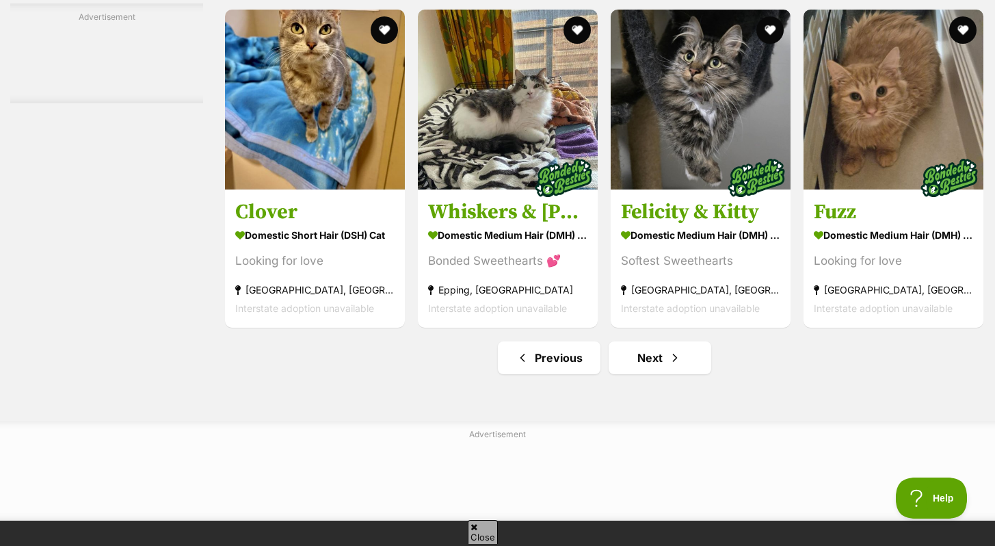
scroll to position [6376, 0]
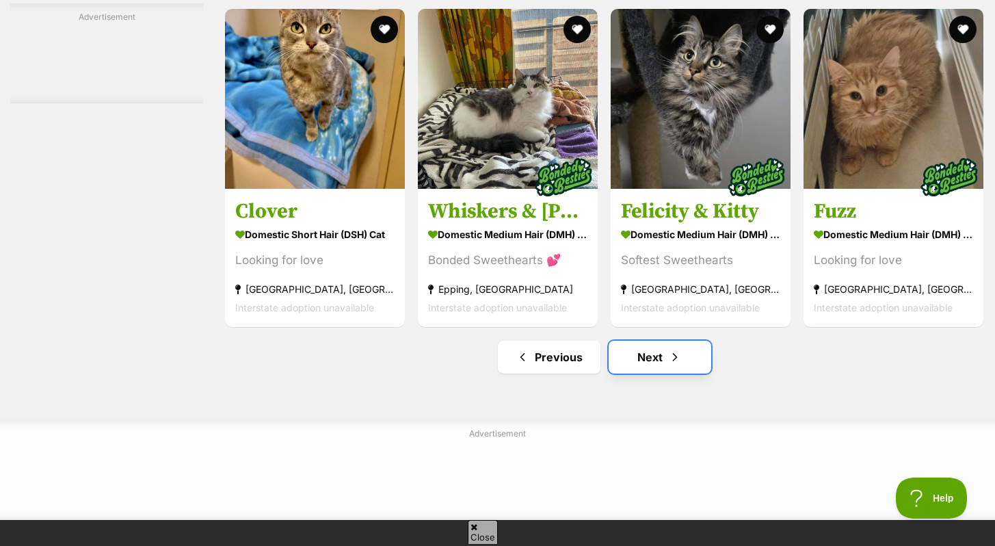
click at [663, 362] on link "Next" at bounding box center [660, 357] width 103 height 33
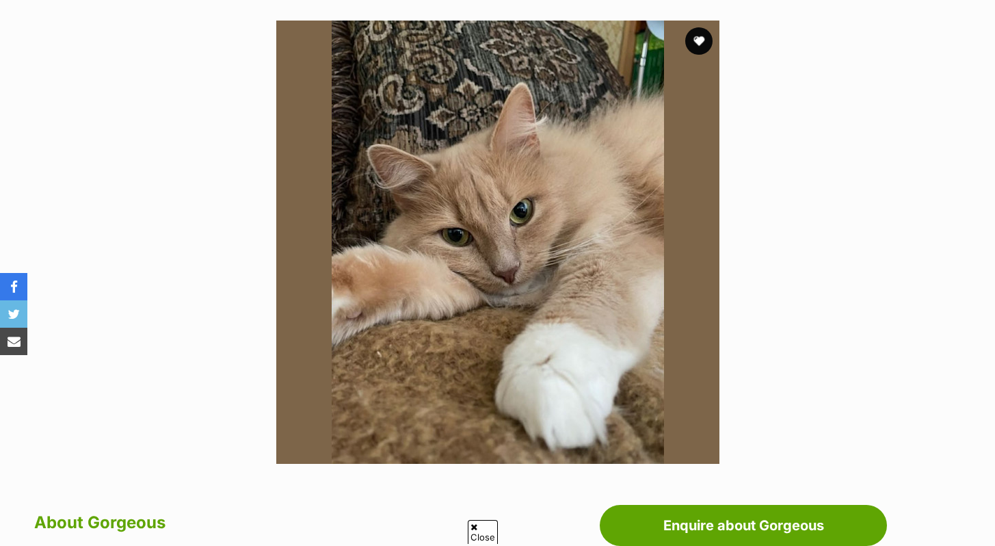
scroll to position [269, 0]
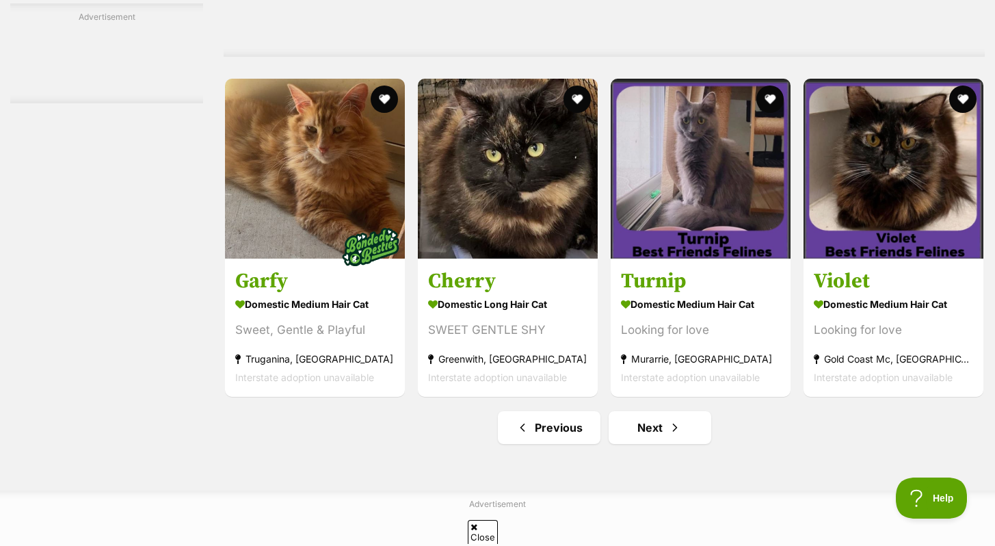
scroll to position [6198, 0]
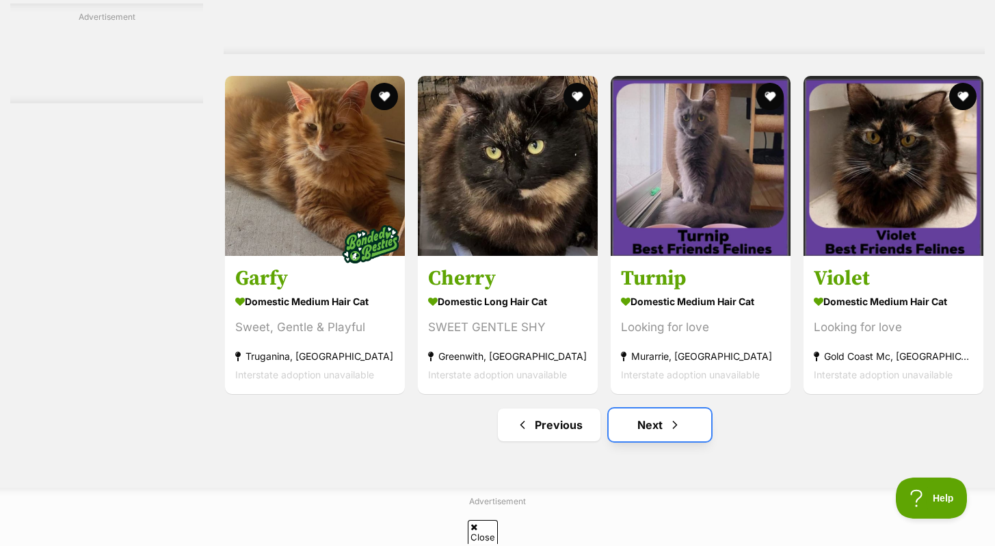
click at [640, 437] on link "Next" at bounding box center [660, 424] width 103 height 33
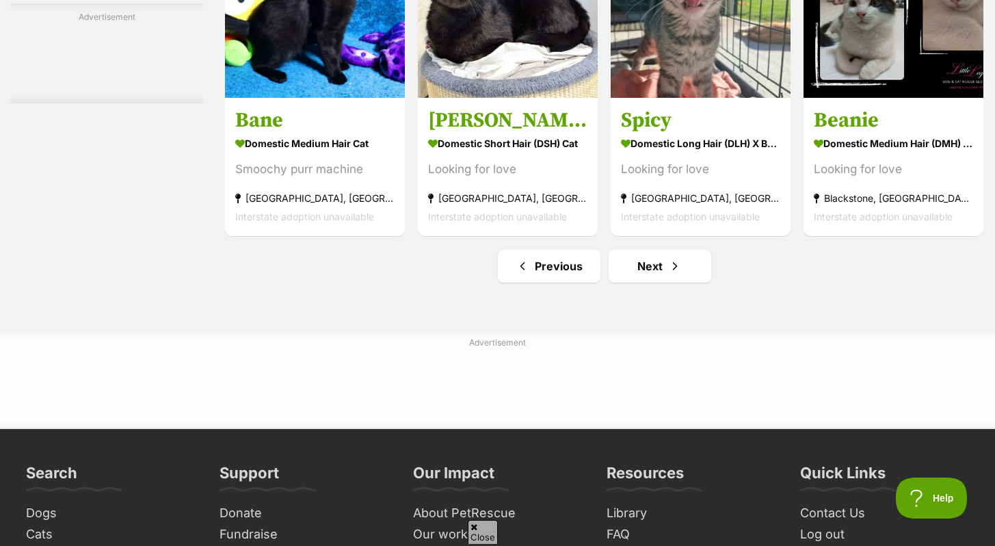
scroll to position [6634, 0]
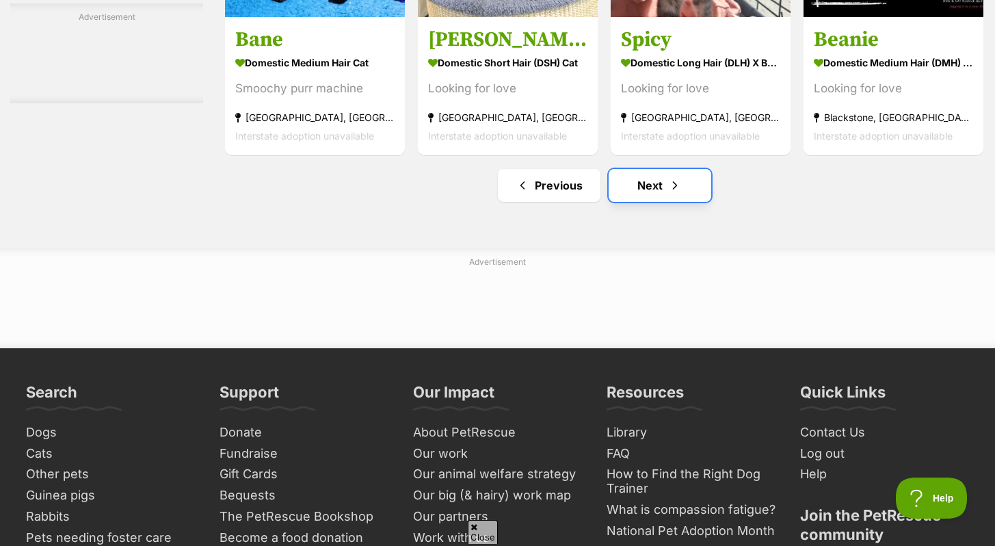
click at [664, 196] on link "Next" at bounding box center [660, 185] width 103 height 33
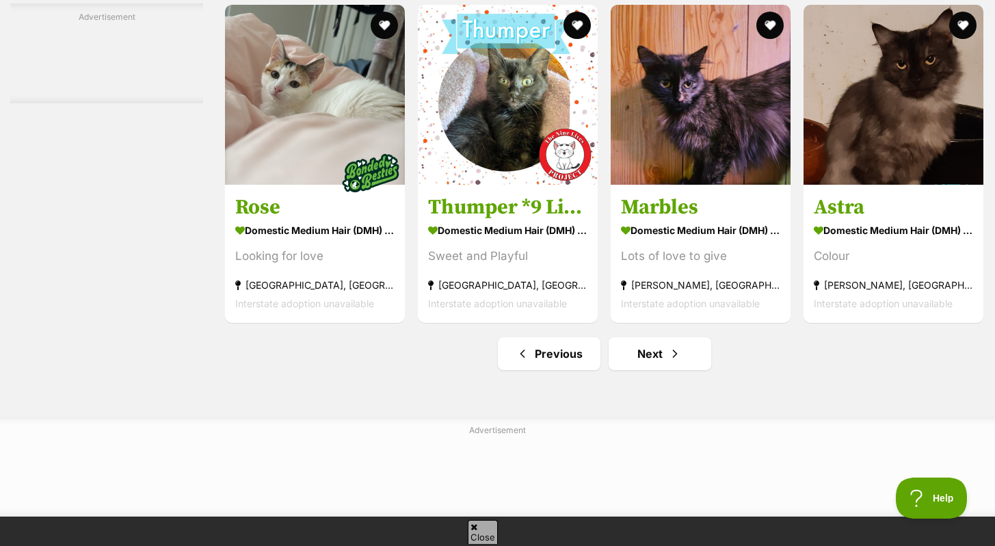
scroll to position [6249, 0]
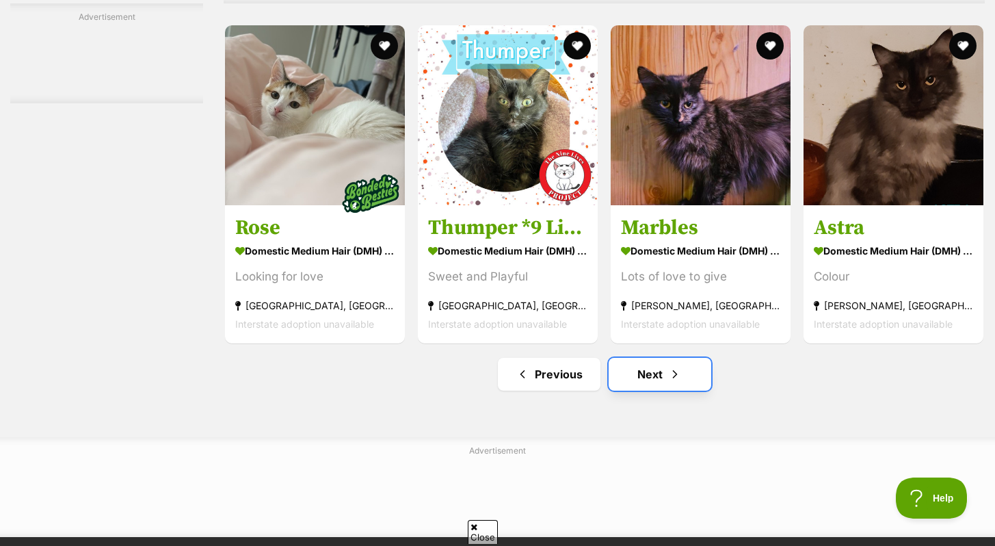
click at [650, 389] on link "Next" at bounding box center [660, 374] width 103 height 33
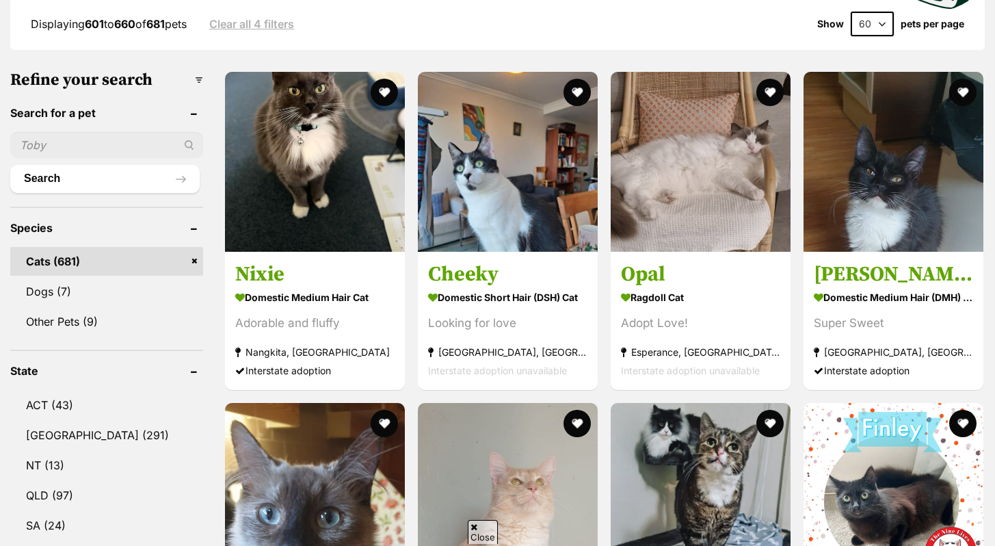
scroll to position [376, 0]
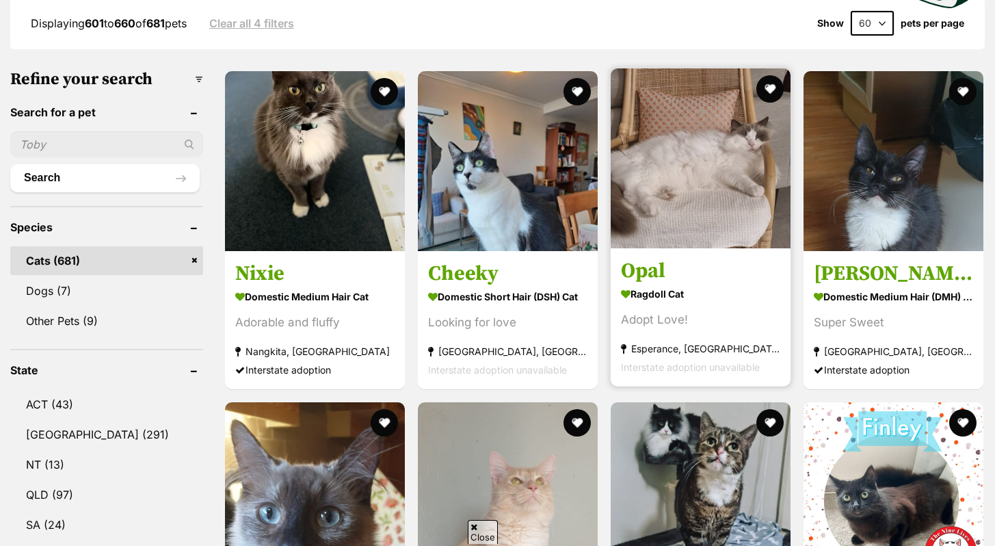
click at [694, 128] on img at bounding box center [701, 158] width 180 height 180
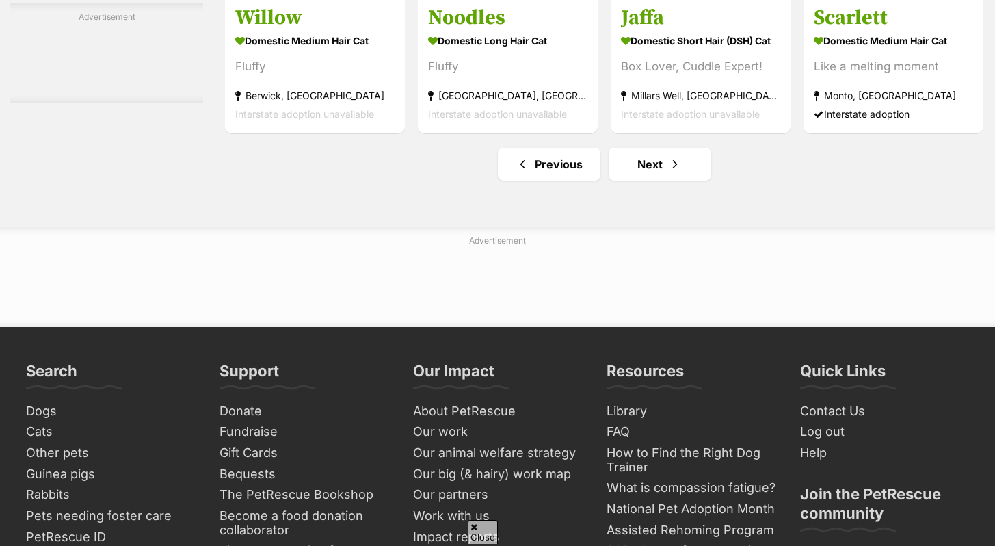
scroll to position [6460, 0]
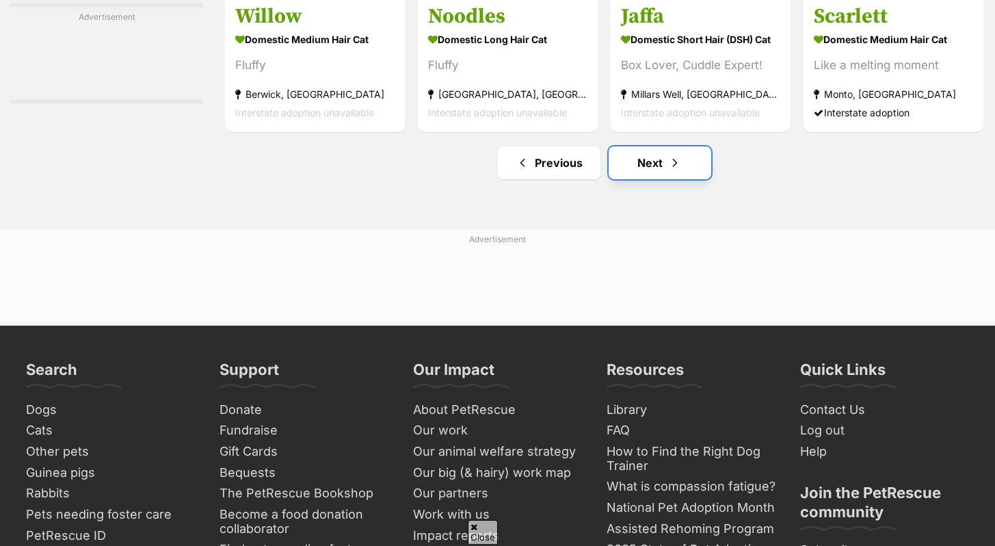
click at [650, 164] on link "Next" at bounding box center [660, 162] width 103 height 33
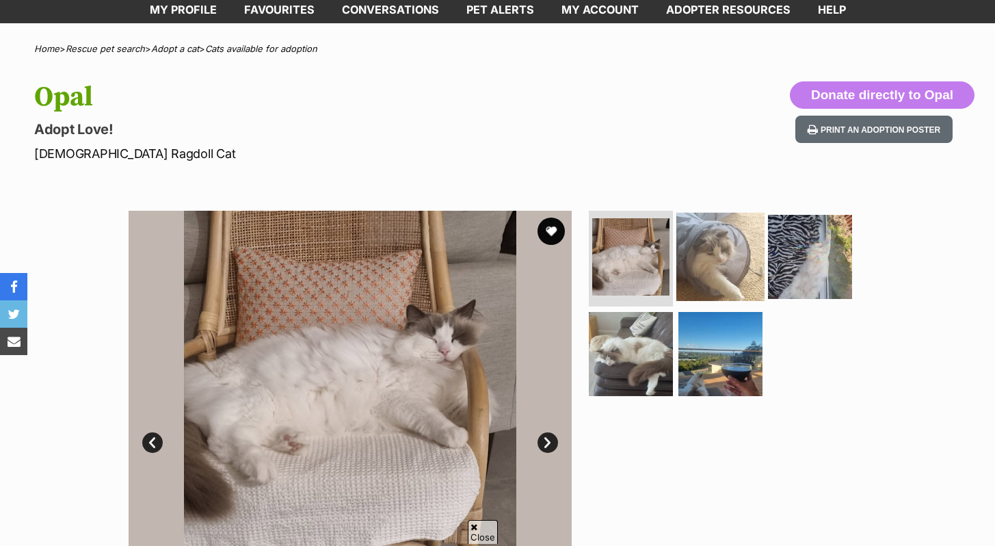
scroll to position [73, 0]
click at [726, 263] on img at bounding box center [721, 257] width 88 height 88
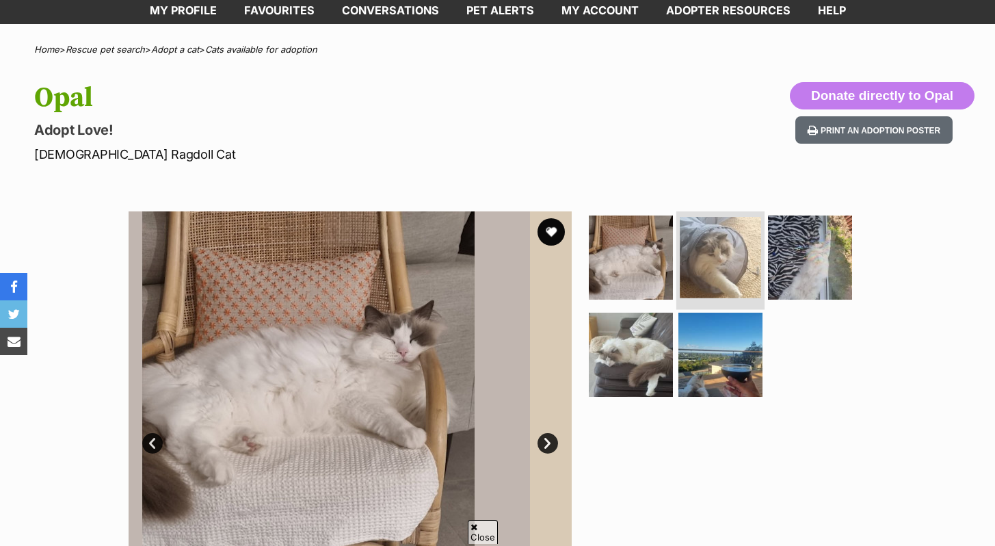
scroll to position [0, 0]
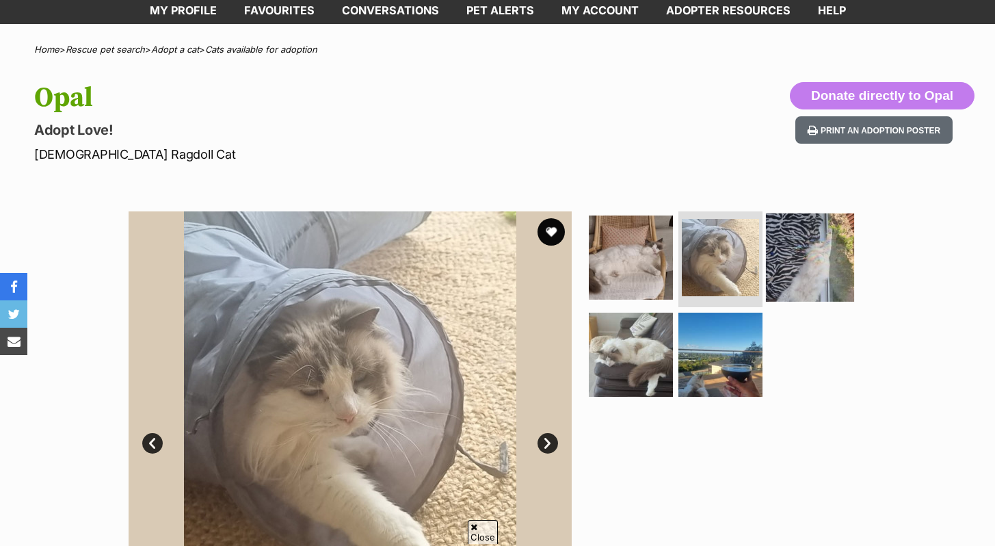
click at [781, 259] on img at bounding box center [810, 257] width 88 height 88
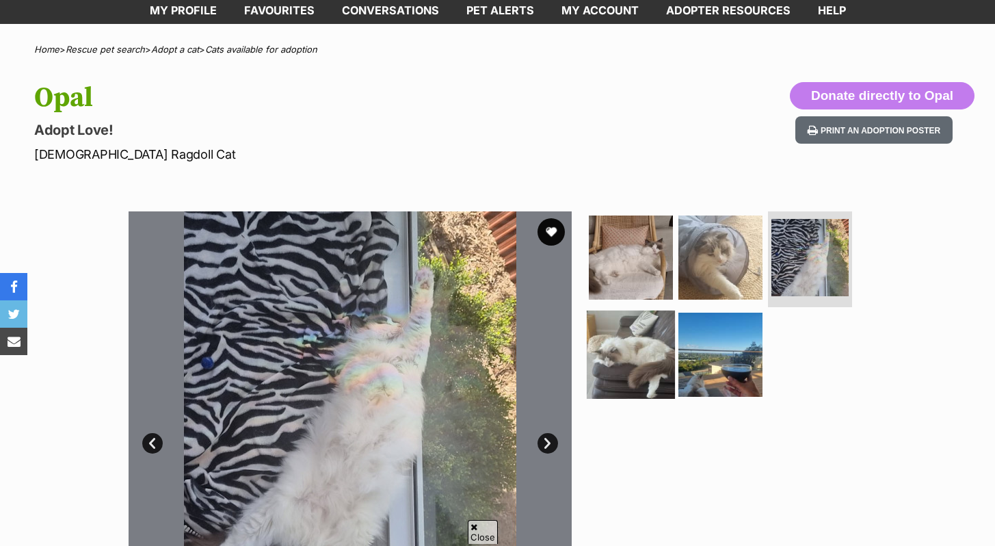
click at [623, 345] on img at bounding box center [631, 354] width 88 height 88
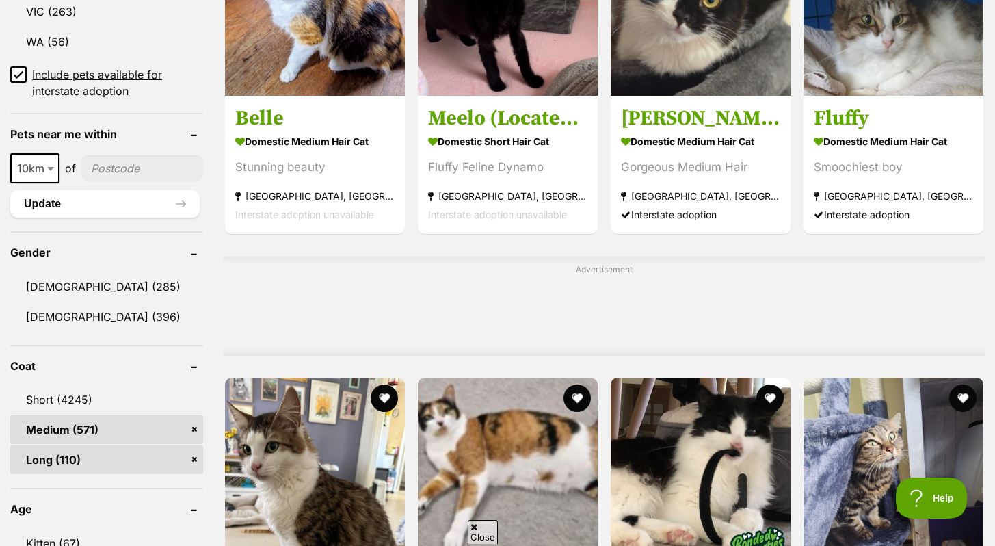
scroll to position [943, 0]
